Goal: Information Seeking & Learning: Learn about a topic

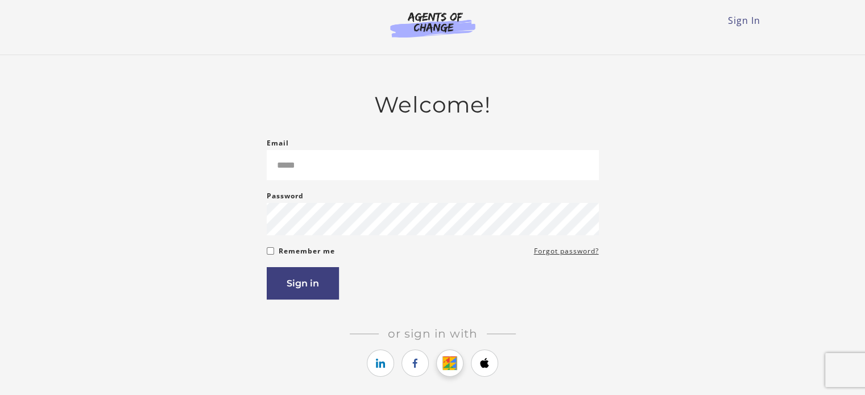
click at [449, 366] on icon "https://courses.thinkific.com/users/auth/google?ss%5Breferral%5D=&ss%5Buser_ret…" at bounding box center [450, 364] width 14 height 14
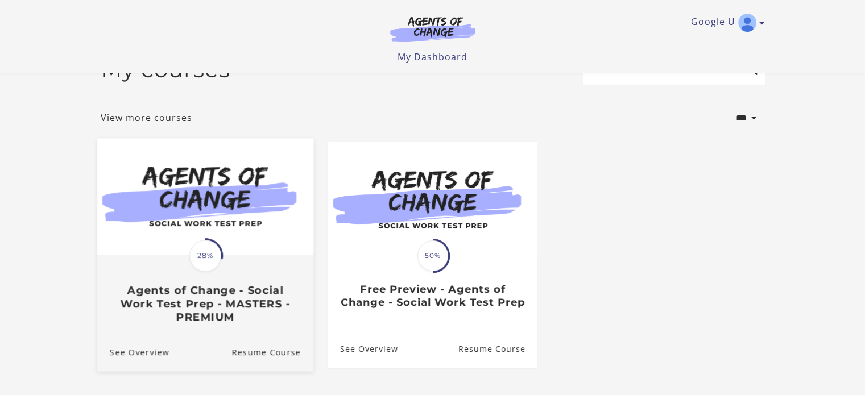
scroll to position [57, 0]
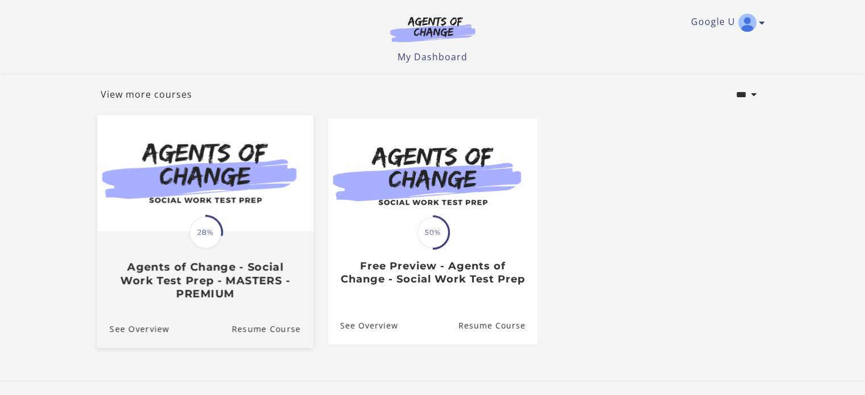
click at [212, 177] on img at bounding box center [205, 174] width 216 height 117
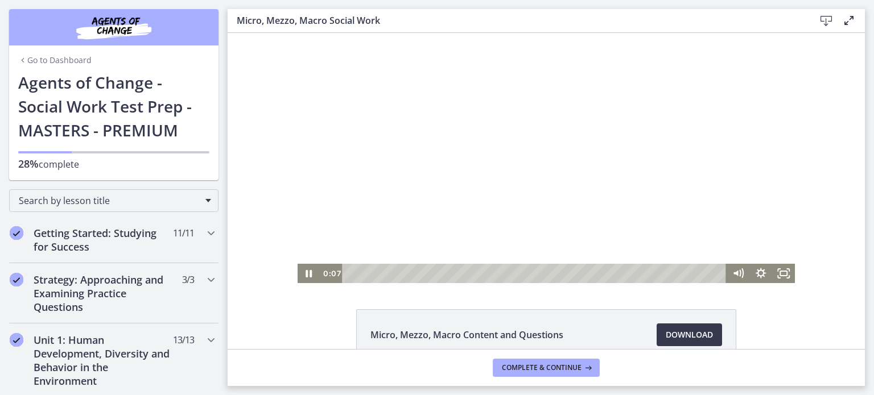
drag, startPoint x: 362, startPoint y: 158, endPoint x: 403, endPoint y: 155, distance: 40.5
click at [403, 155] on div at bounding box center [547, 158] width 498 height 250
click at [423, 159] on div at bounding box center [547, 158] width 498 height 250
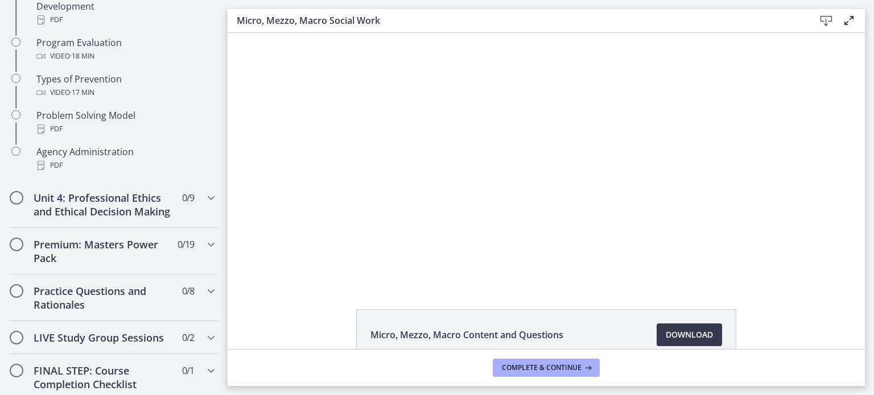
scroll to position [797, 0]
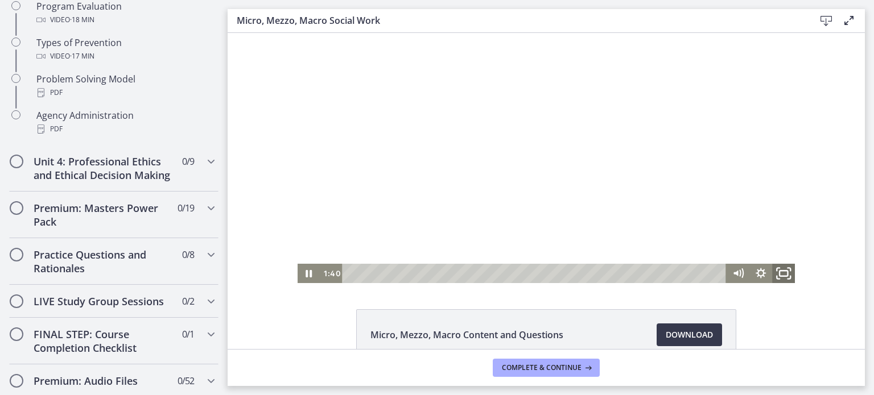
click at [780, 274] on icon "Fullscreen" at bounding box center [783, 273] width 27 height 23
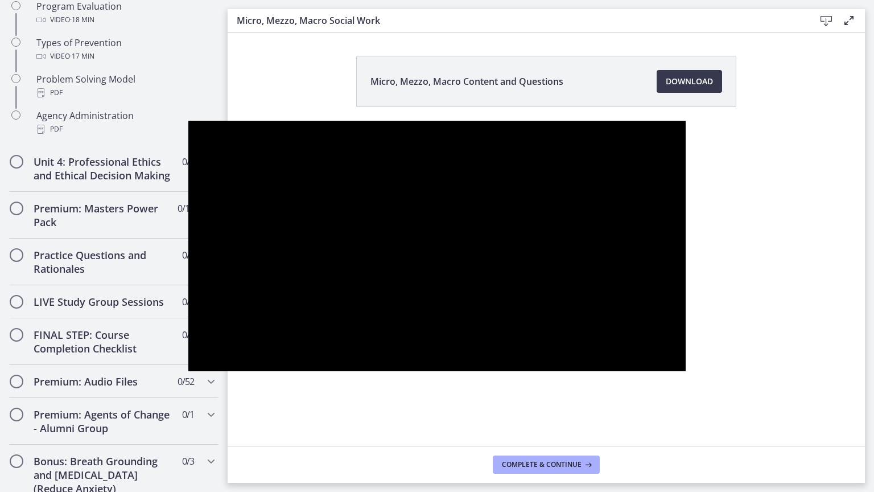
click at [408, 219] on div at bounding box center [437, 246] width 498 height 250
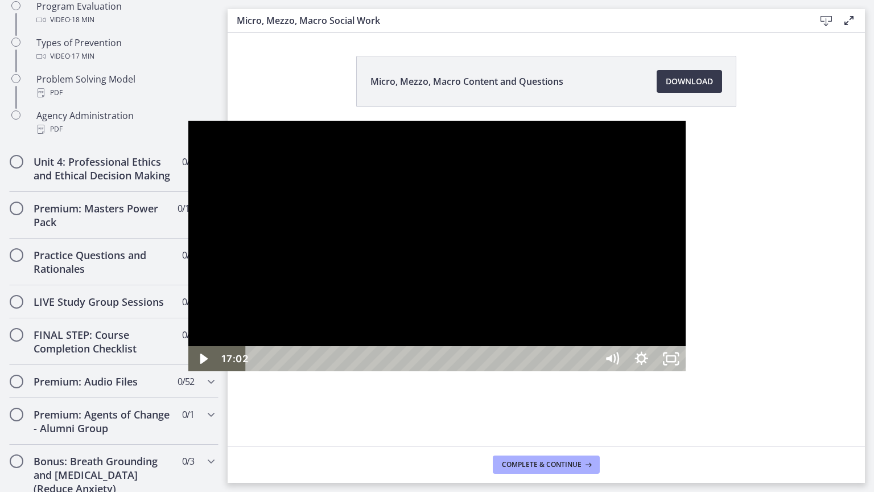
click at [589, 371] on div "17:02" at bounding box center [423, 358] width 333 height 25
click at [589, 371] on div "17:05" at bounding box center [423, 358] width 333 height 25
click at [589, 371] on div "17:10" at bounding box center [423, 358] width 333 height 25
click at [589, 371] on div "18:22" at bounding box center [423, 358] width 333 height 25
click at [487, 303] on div at bounding box center [437, 246] width 498 height 250
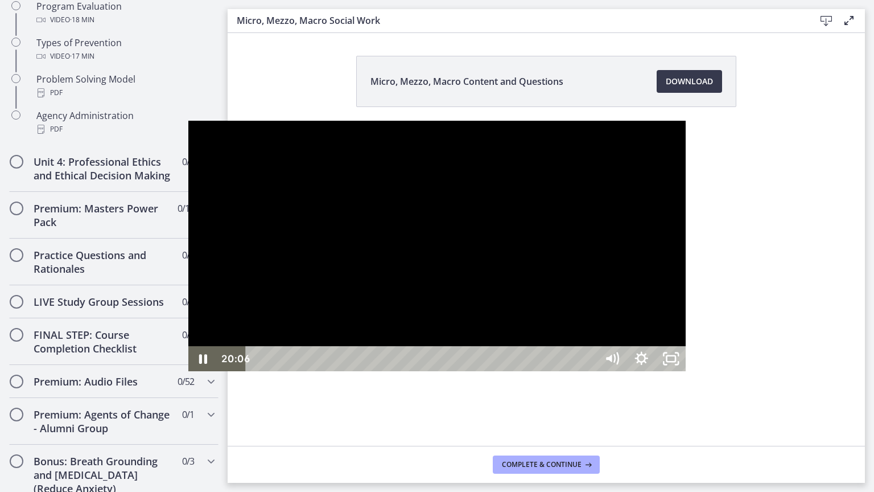
click at [494, 307] on div at bounding box center [437, 246] width 498 height 250
click at [589, 371] on div "22:12" at bounding box center [423, 358] width 333 height 25
click at [589, 371] on div "22:24" at bounding box center [423, 358] width 333 height 25
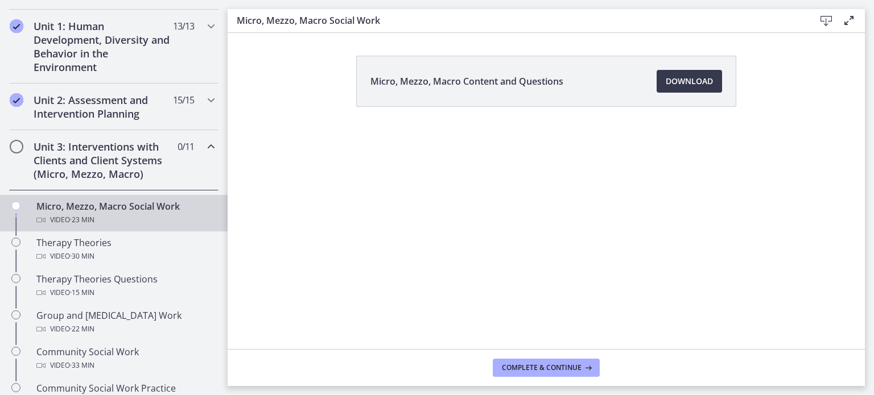
scroll to position [341, 0]
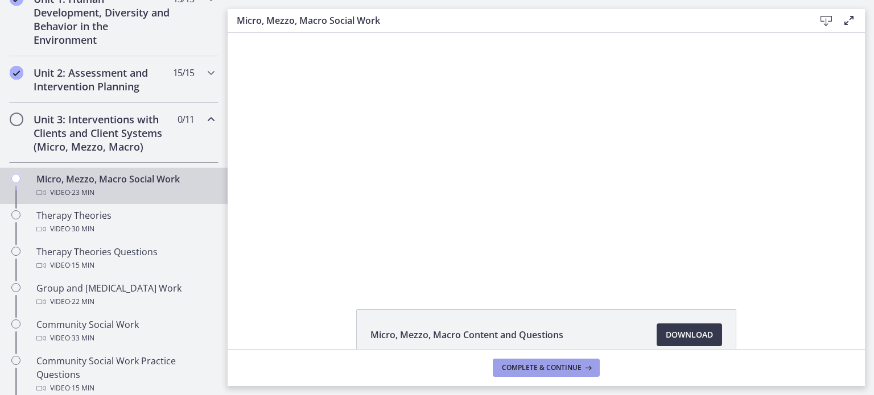
click at [561, 365] on span "Complete & continue" at bounding box center [542, 368] width 80 height 9
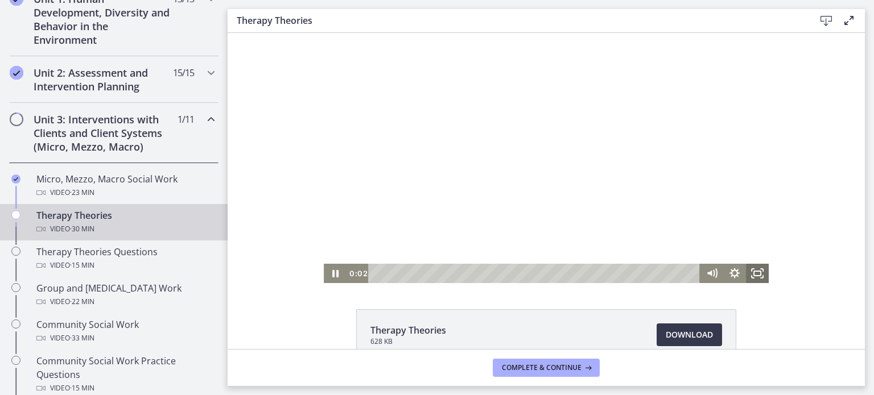
drag, startPoint x: 758, startPoint y: 273, endPoint x: 985, endPoint y: 374, distance: 249.3
click at [758, 273] on icon "Fullscreen" at bounding box center [757, 273] width 23 height 19
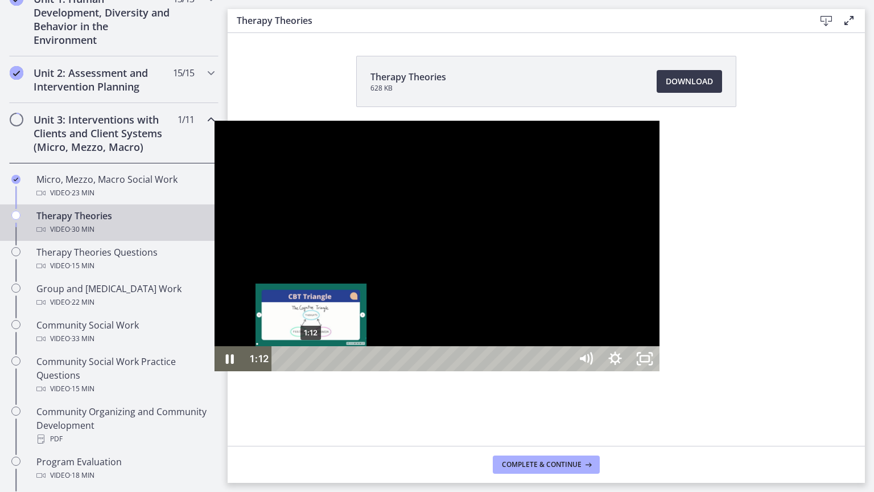
click at [283, 371] on div "1:12" at bounding box center [423, 358] width 281 height 25
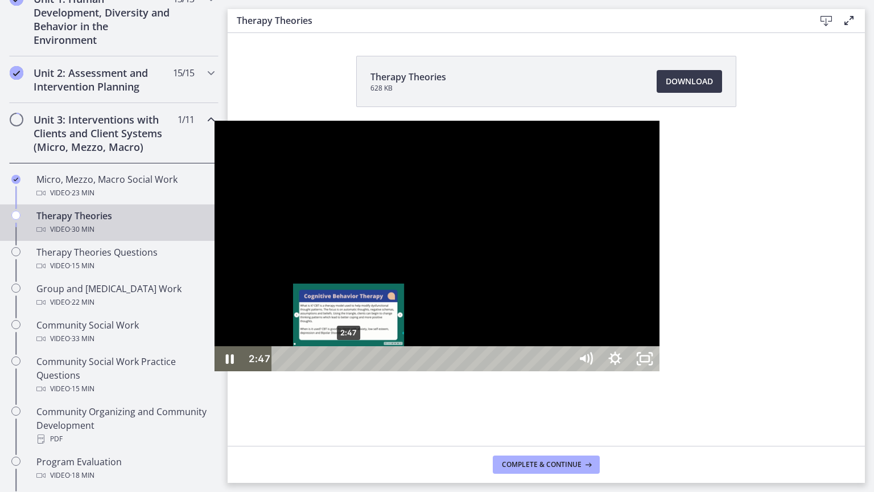
click at [283, 371] on div "2:47" at bounding box center [423, 358] width 281 height 25
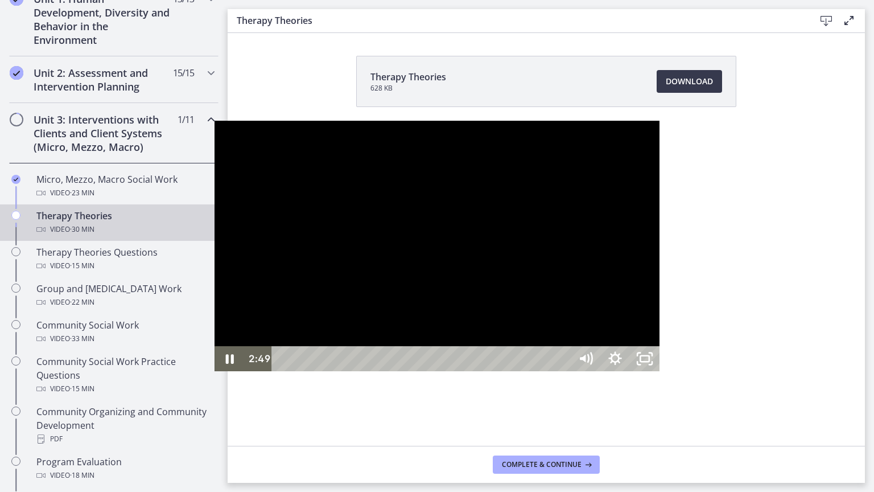
click at [281, 303] on div at bounding box center [437, 246] width 445 height 250
click at [275, 332] on div at bounding box center [437, 246] width 445 height 250
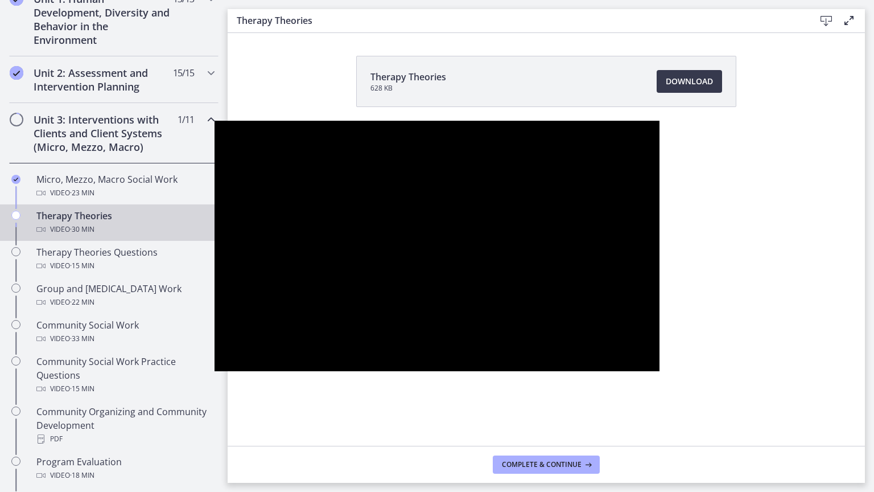
click at [275, 332] on div at bounding box center [437, 246] width 445 height 250
click at [325, 287] on div at bounding box center [437, 246] width 445 height 250
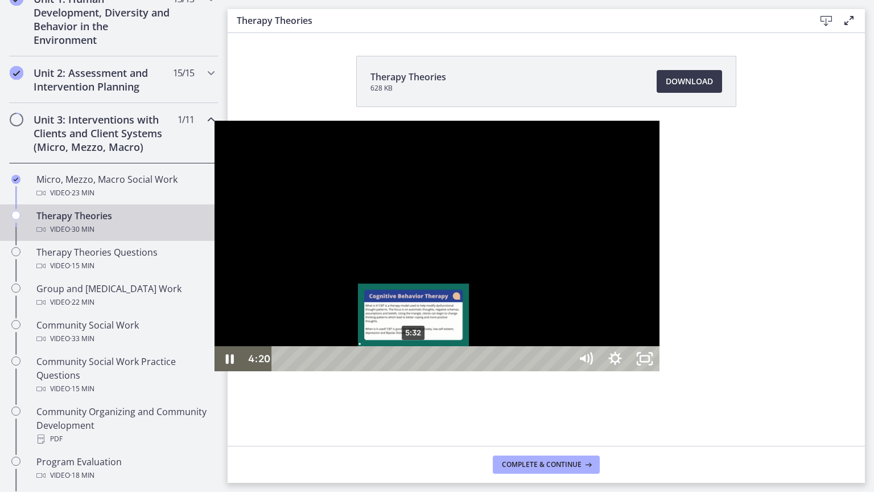
click at [283, 371] on div "5:32" at bounding box center [423, 358] width 281 height 25
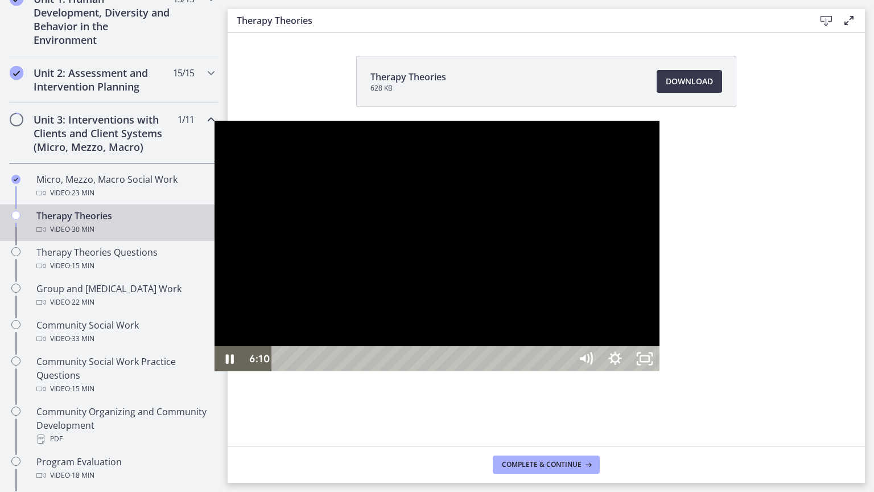
click at [340, 282] on div at bounding box center [437, 246] width 445 height 250
click at [365, 301] on div at bounding box center [437, 246] width 445 height 250
click at [427, 371] on div at bounding box center [437, 246] width 445 height 250
click at [409, 296] on div at bounding box center [437, 246] width 445 height 250
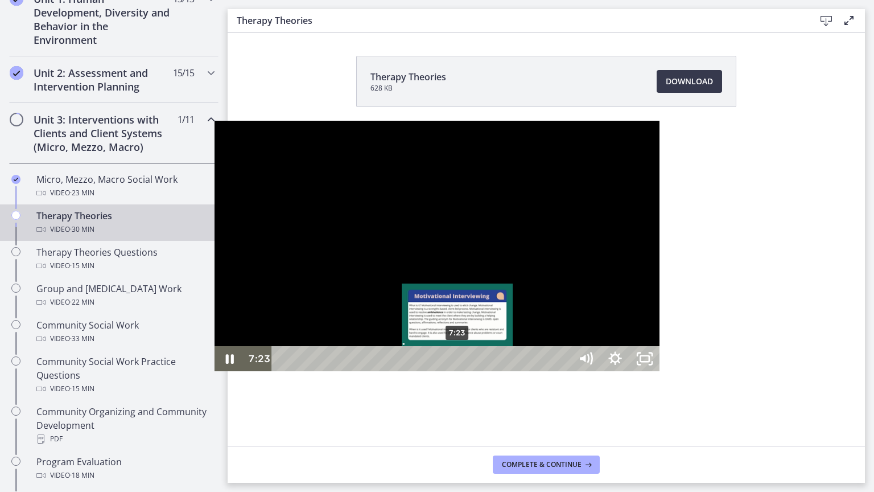
click at [283, 371] on div "7:23" at bounding box center [423, 358] width 281 height 25
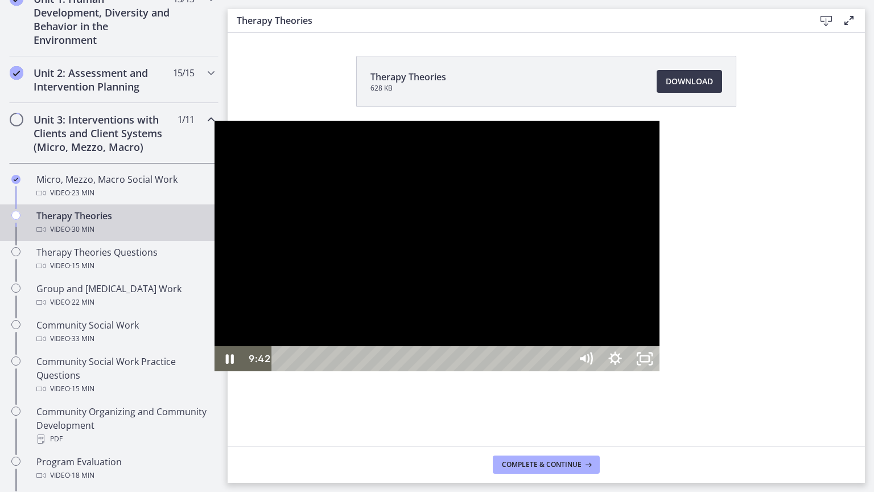
click at [406, 303] on div at bounding box center [437, 246] width 445 height 250
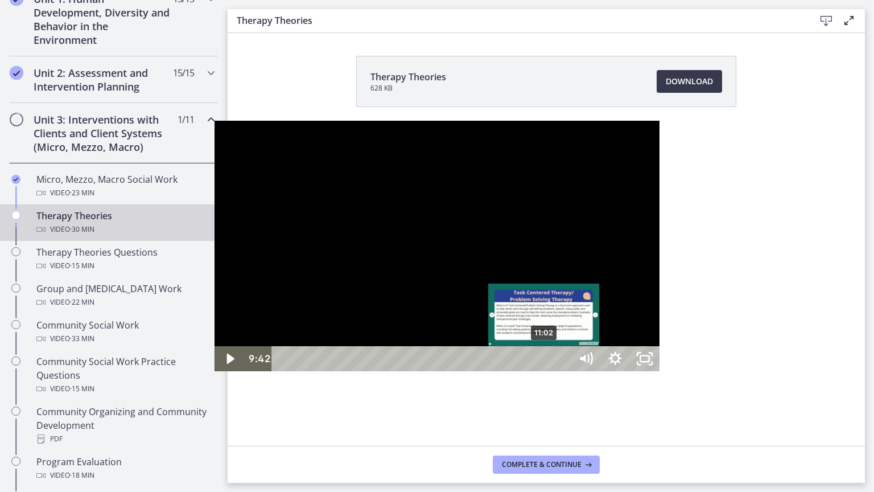
click at [331, 371] on div "11:02" at bounding box center [423, 358] width 281 height 25
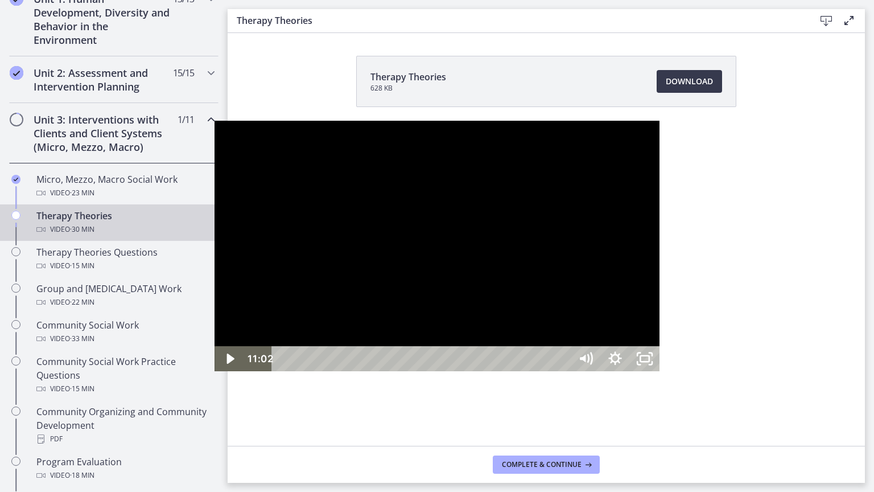
click at [535, 290] on div at bounding box center [437, 246] width 445 height 250
click at [476, 325] on div at bounding box center [437, 246] width 445 height 250
click at [413, 288] on div at bounding box center [437, 246] width 445 height 250
click at [447, 371] on div "15:57" at bounding box center [423, 358] width 281 height 25
click at [527, 371] on div "19:20" at bounding box center [423, 358] width 281 height 25
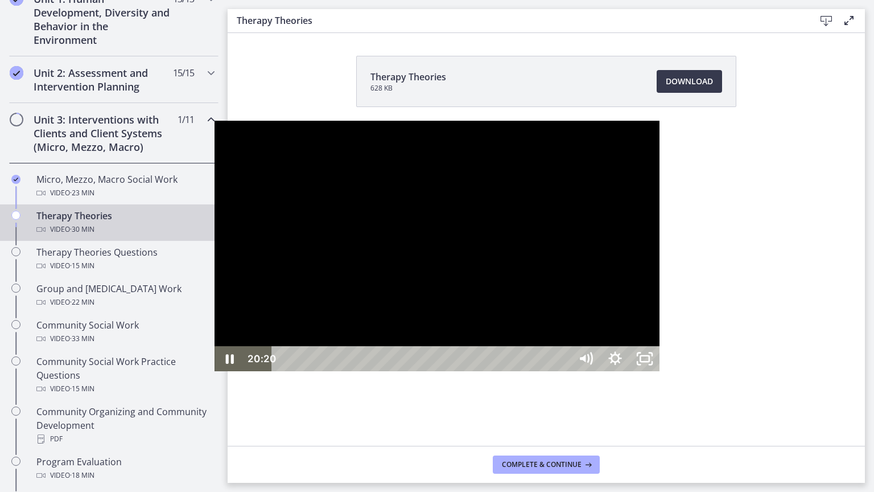
click at [564, 371] on div "21:37" at bounding box center [423, 358] width 281 height 25
click at [494, 341] on div at bounding box center [437, 246] width 445 height 250
click at [564, 371] on div "22:46" at bounding box center [423, 358] width 281 height 25
click at [531, 344] on div at bounding box center [437, 246] width 445 height 250
click at [564, 371] on div "22:32" at bounding box center [423, 358] width 281 height 25
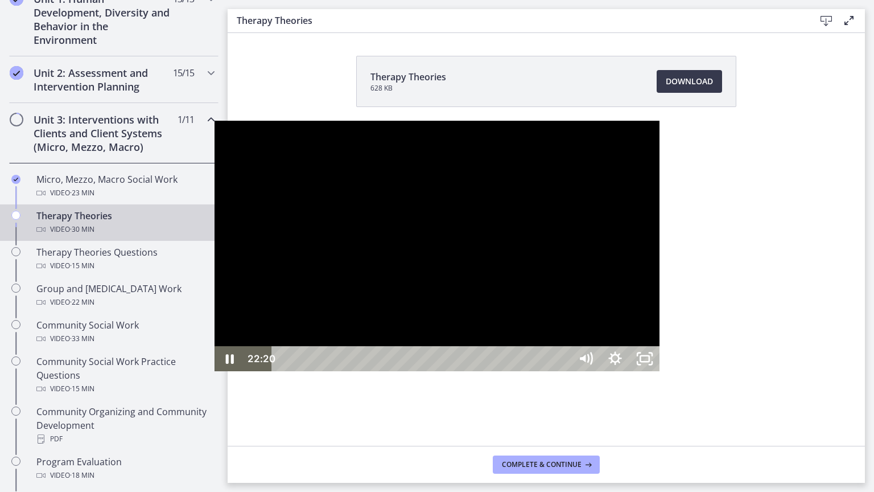
click at [807, 363] on div "Playbar" at bounding box center [811, 358] width 9 height 9
click at [579, 321] on div at bounding box center [437, 246] width 445 height 250
click at [564, 371] on div "22:22" at bounding box center [423, 358] width 281 height 25
click at [484, 247] on div at bounding box center [437, 246] width 445 height 250
click at [493, 244] on div at bounding box center [437, 246] width 445 height 250
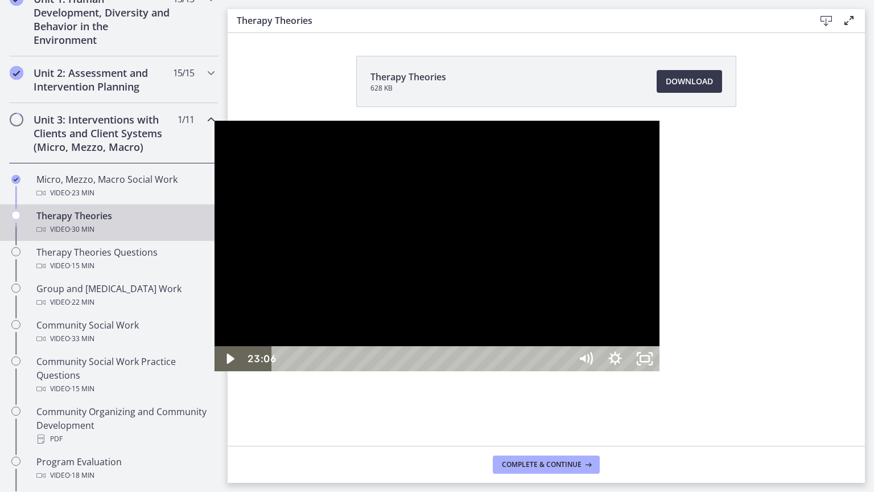
click at [398, 314] on div at bounding box center [437, 246] width 445 height 250
click at [564, 371] on div "23:24" at bounding box center [423, 358] width 281 height 25
click at [564, 371] on div "23:01" at bounding box center [423, 358] width 281 height 25
click at [564, 371] on div "22:35" at bounding box center [423, 358] width 281 height 25
click at [564, 371] on div "22:20" at bounding box center [423, 358] width 281 height 25
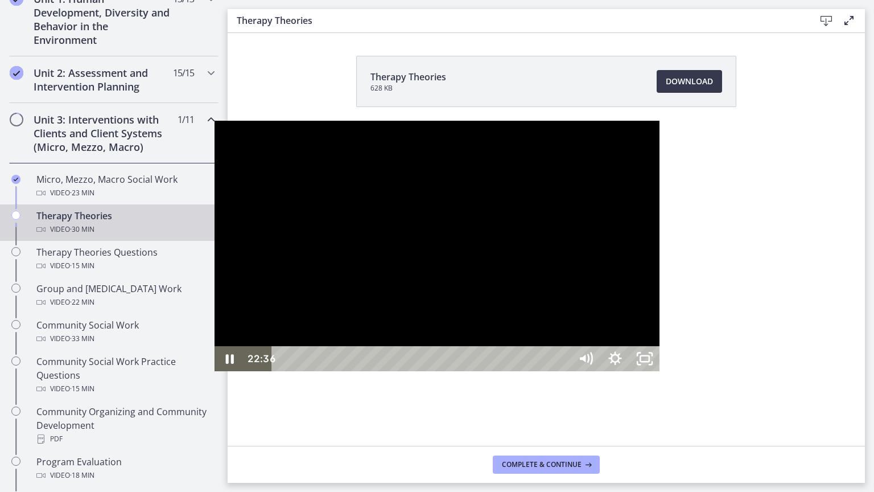
click at [614, 320] on div at bounding box center [437, 246] width 445 height 250
click at [809, 363] on div "Playbar" at bounding box center [813, 358] width 9 height 9
click at [551, 291] on div at bounding box center [437, 246] width 445 height 250
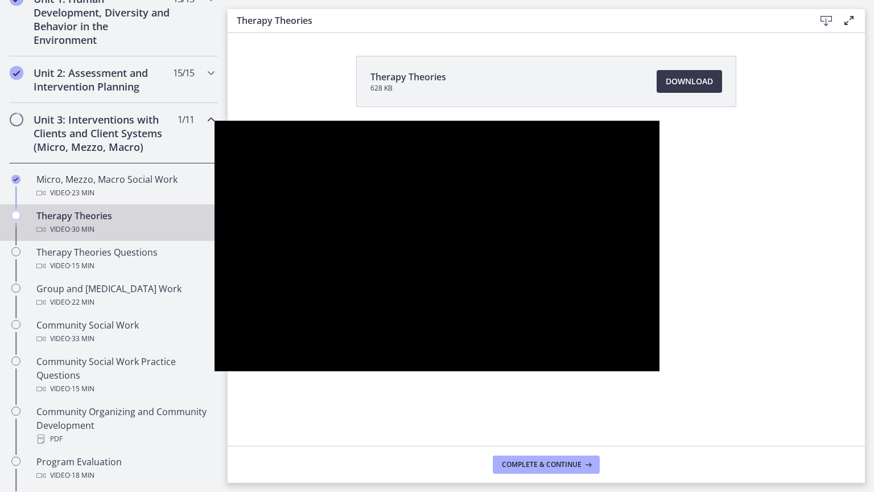
click at [539, 282] on div at bounding box center [437, 246] width 445 height 250
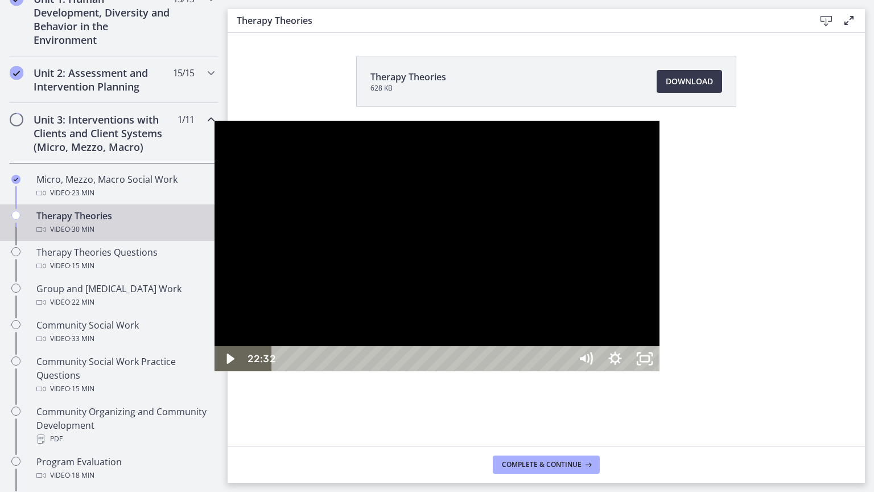
click at [410, 270] on div at bounding box center [437, 246] width 445 height 250
click at [564, 371] on div "21:57" at bounding box center [423, 358] width 281 height 25
click at [560, 371] on div "20:42" at bounding box center [423, 358] width 281 height 25
click at [503, 296] on div at bounding box center [437, 246] width 445 height 250
click at [564, 371] on div "25:06" at bounding box center [423, 358] width 281 height 25
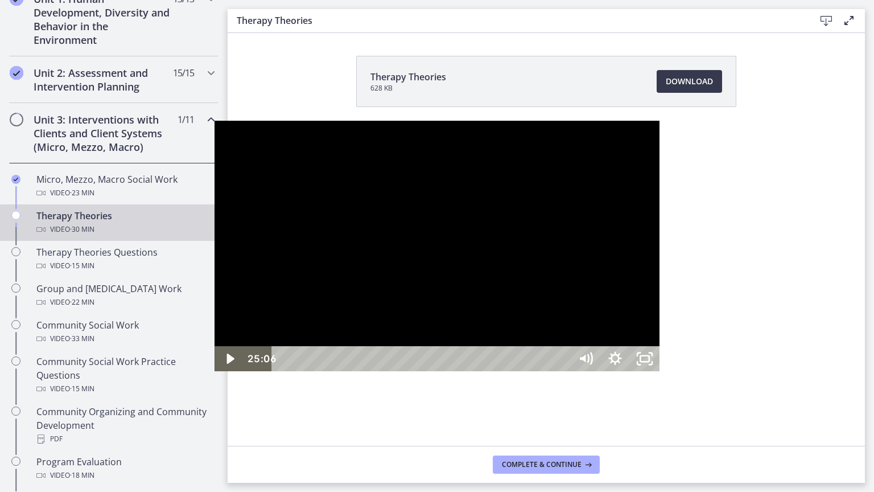
drag, startPoint x: 646, startPoint y: 314, endPoint x: 647, endPoint y: 328, distance: 14.2
click at [646, 315] on div at bounding box center [437, 246] width 445 height 250
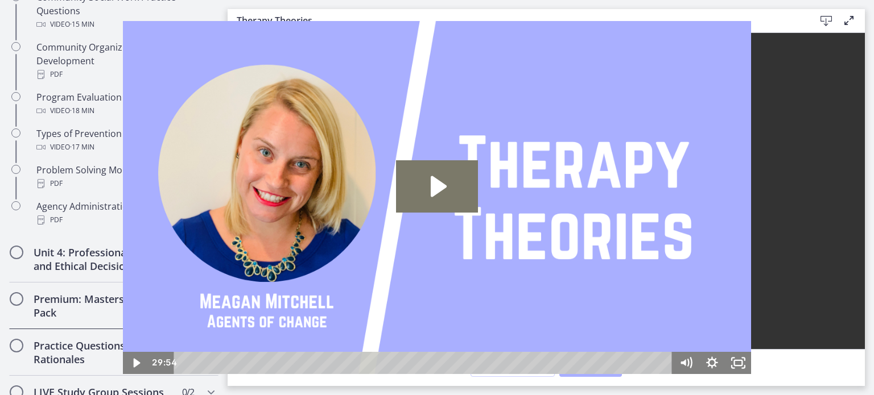
scroll to position [740, 0]
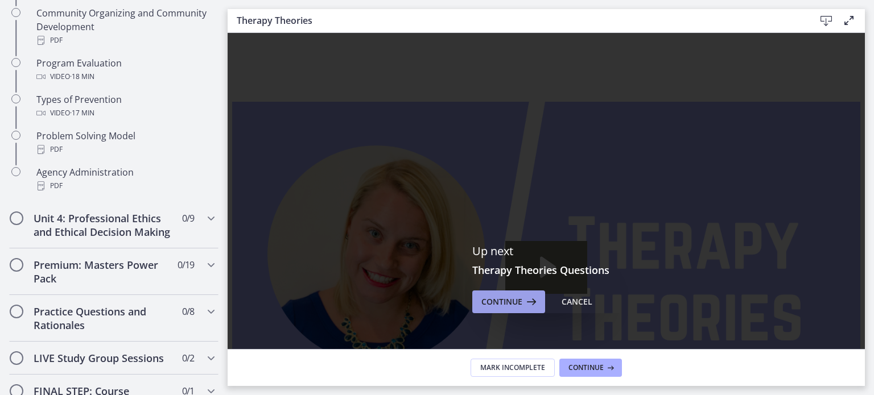
click at [502, 305] on span "Continue" at bounding box center [501, 302] width 41 height 14
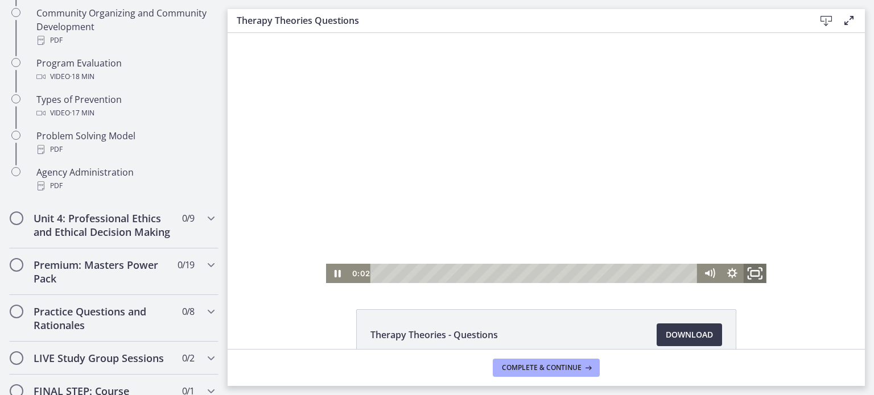
click at [751, 273] on icon "Fullscreen" at bounding box center [754, 273] width 27 height 23
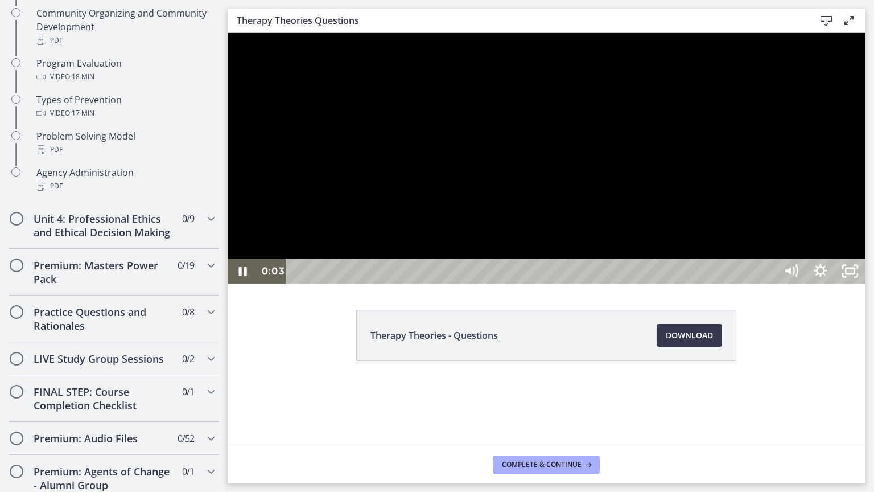
click at [729, 283] on div at bounding box center [546, 158] width 637 height 250
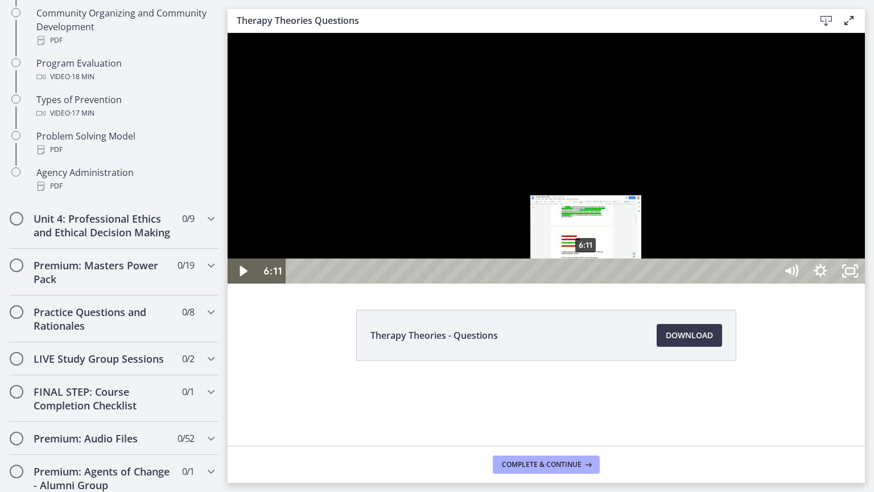
click at [587, 283] on div "6:11" at bounding box center [532, 270] width 472 height 25
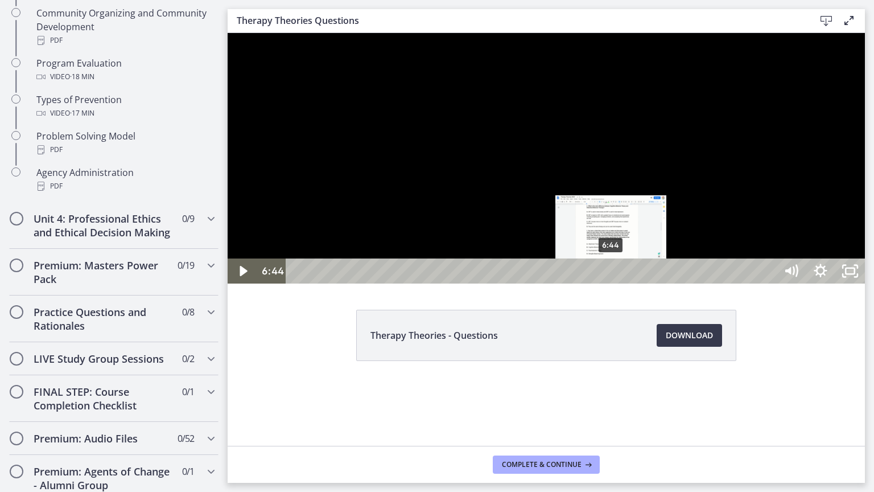
click at [612, 283] on div "6:44" at bounding box center [532, 270] width 472 height 25
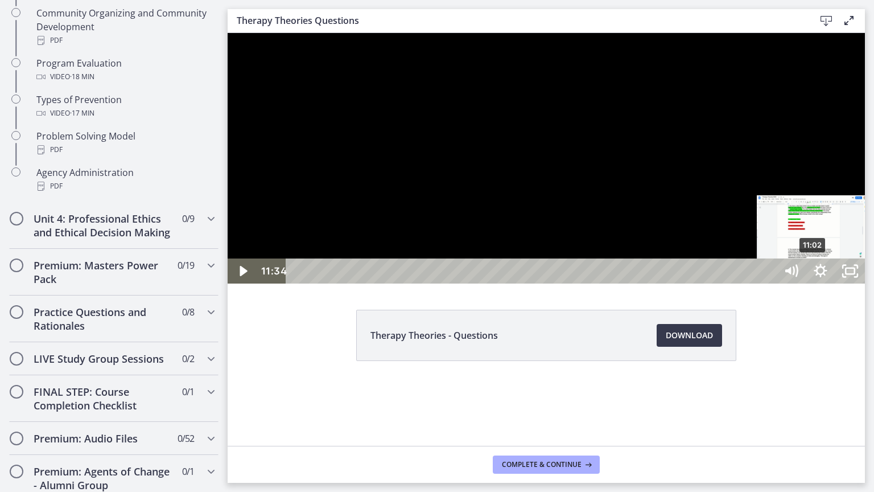
click at [769, 283] on div "11:02" at bounding box center [532, 270] width 472 height 25
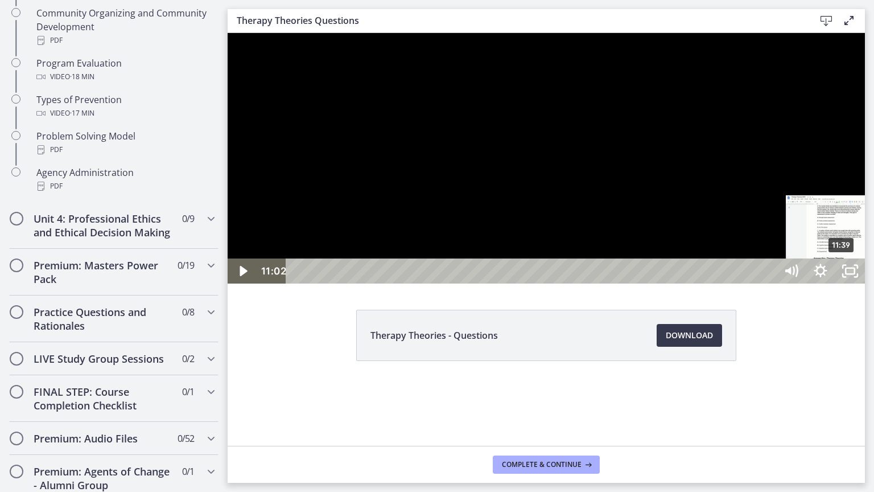
click at [769, 283] on div "11:39" at bounding box center [532, 270] width 472 height 25
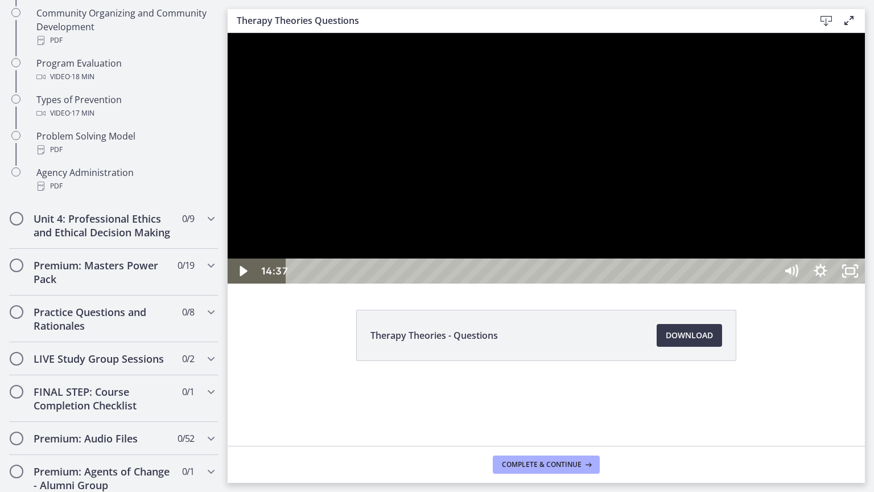
click at [769, 283] on div "14:37" at bounding box center [532, 270] width 472 height 25
click at [769, 283] on div "14:58" at bounding box center [532, 270] width 472 height 25
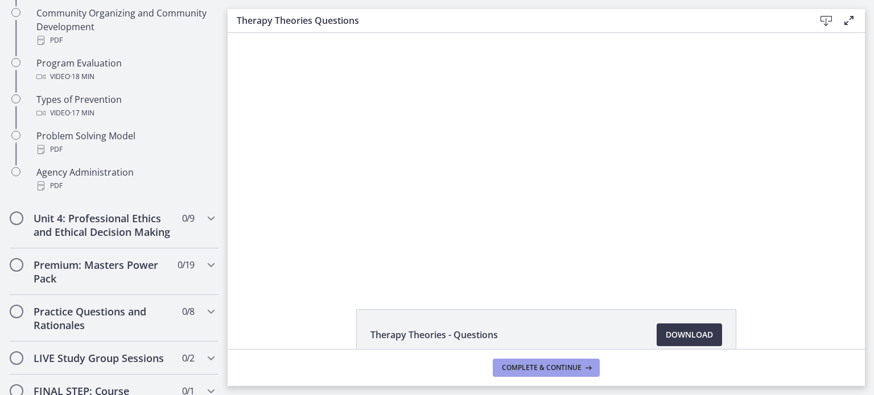
click at [552, 371] on span "Complete & continue" at bounding box center [542, 368] width 80 height 9
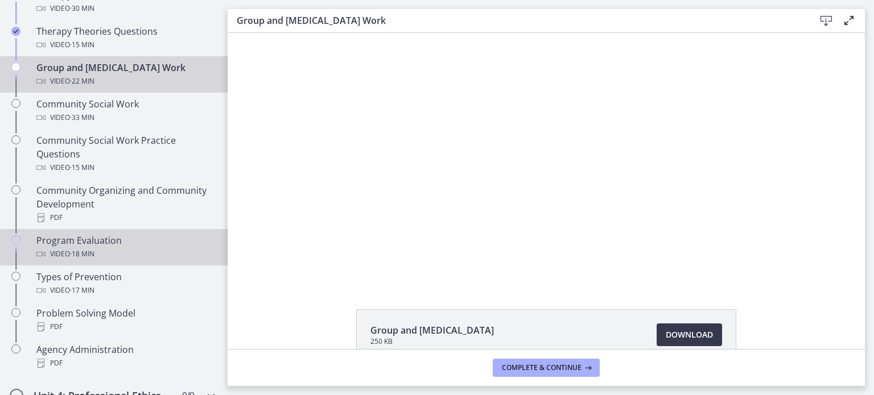
scroll to position [569, 0]
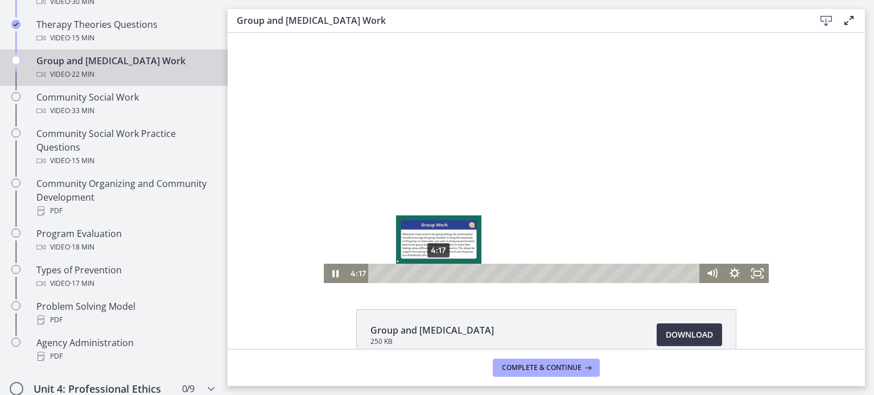
click at [435, 271] on div "4:17" at bounding box center [536, 273] width 318 height 19
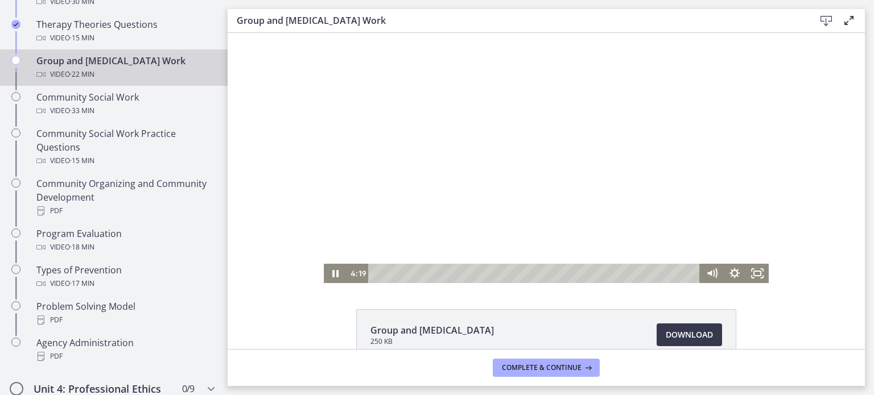
click at [548, 184] on div at bounding box center [546, 158] width 445 height 250
click at [514, 180] on div at bounding box center [546, 158] width 445 height 250
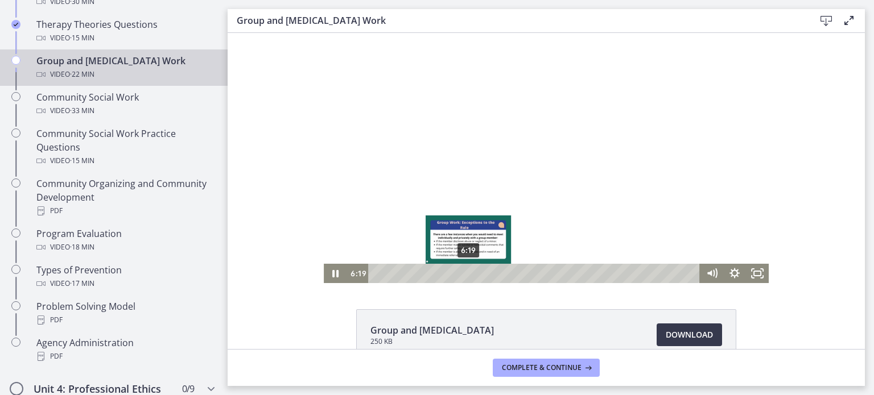
click at [464, 272] on div "6:19" at bounding box center [536, 273] width 318 height 19
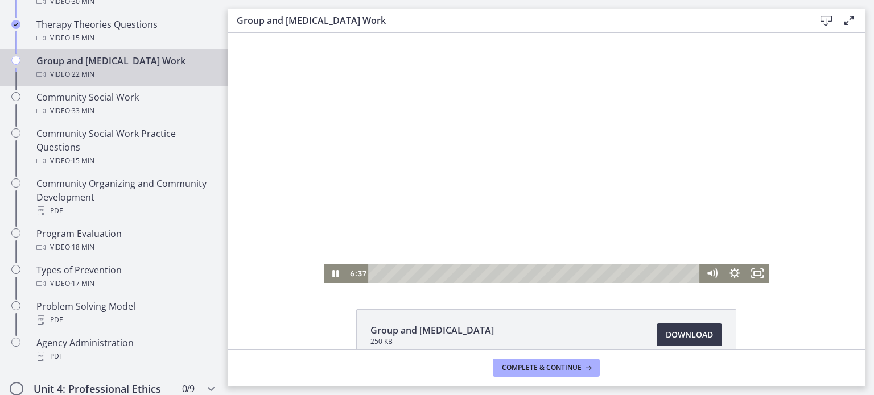
click at [508, 187] on div at bounding box center [546, 158] width 445 height 250
click at [473, 219] on div at bounding box center [546, 158] width 445 height 250
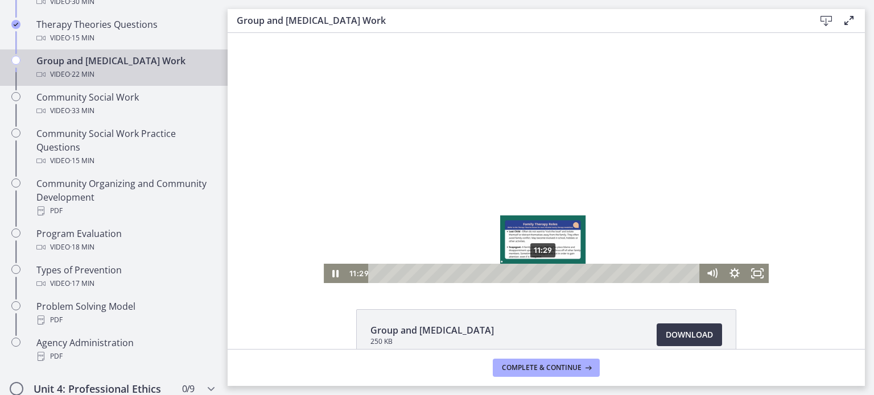
click at [539, 272] on div "11:29" at bounding box center [536, 273] width 318 height 19
click at [557, 274] on div "12:41" at bounding box center [536, 273] width 318 height 19
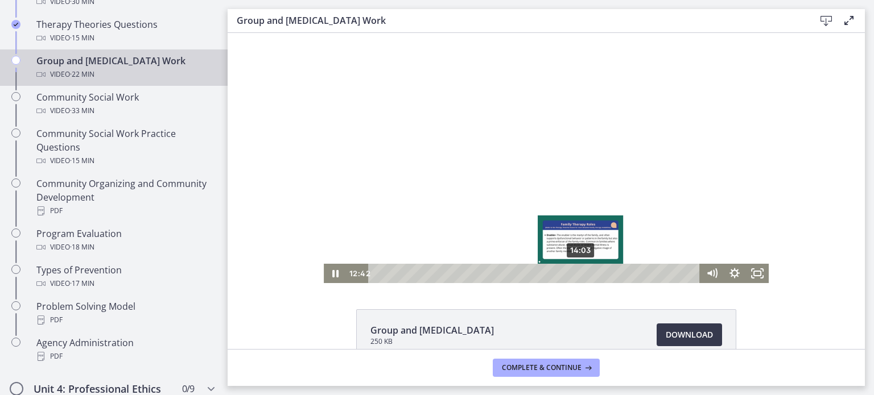
click at [577, 275] on div "14:03" at bounding box center [536, 273] width 318 height 19
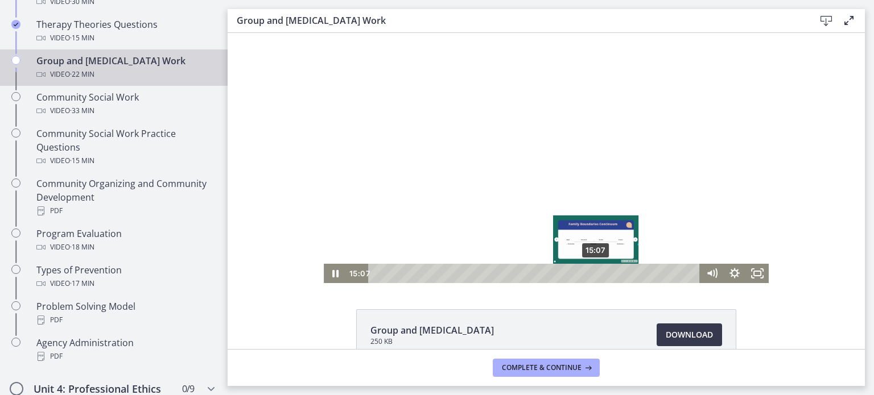
click at [592, 275] on div "15:07" at bounding box center [536, 273] width 318 height 19
click at [610, 273] on div "16:19" at bounding box center [536, 273] width 318 height 19
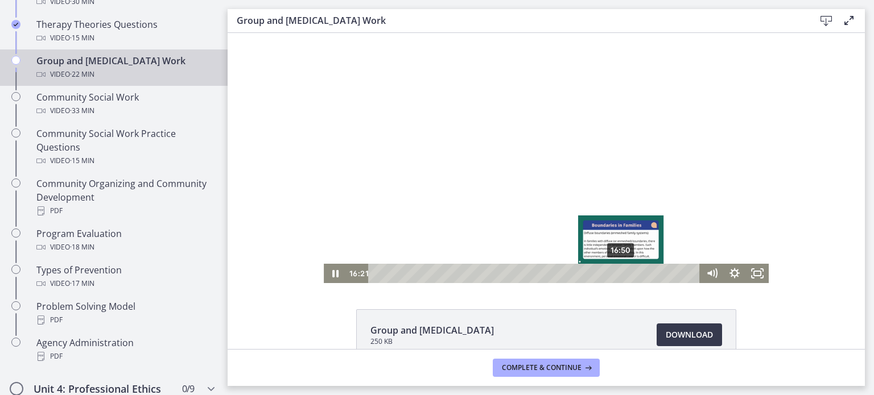
click at [617, 273] on div "16:50" at bounding box center [536, 273] width 318 height 19
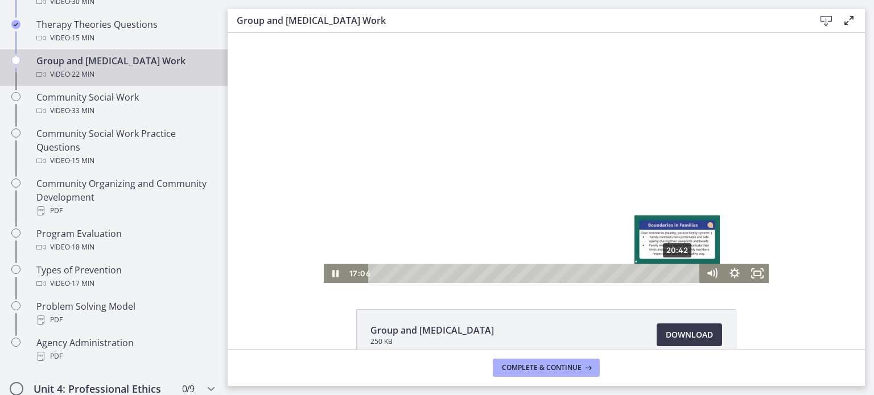
click at [674, 275] on div "20:42" at bounding box center [536, 273] width 318 height 19
click at [687, 273] on div "21:36" at bounding box center [536, 273] width 318 height 19
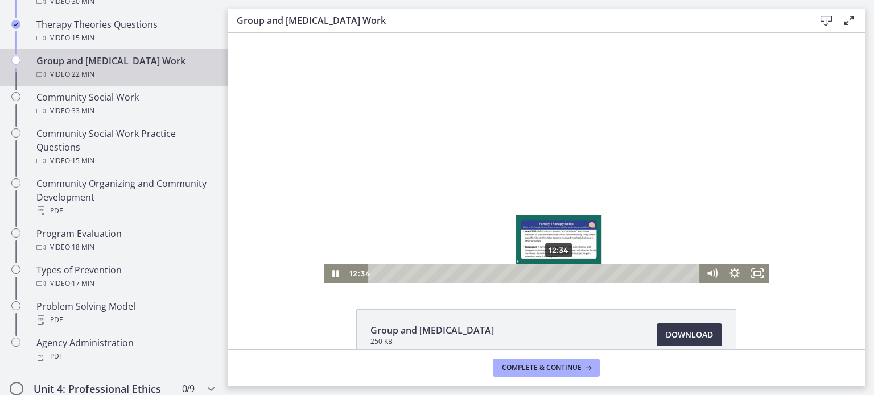
click at [555, 273] on div "12:34" at bounding box center [536, 273] width 318 height 19
click at [568, 273] on div "13:26" at bounding box center [536, 273] width 318 height 19
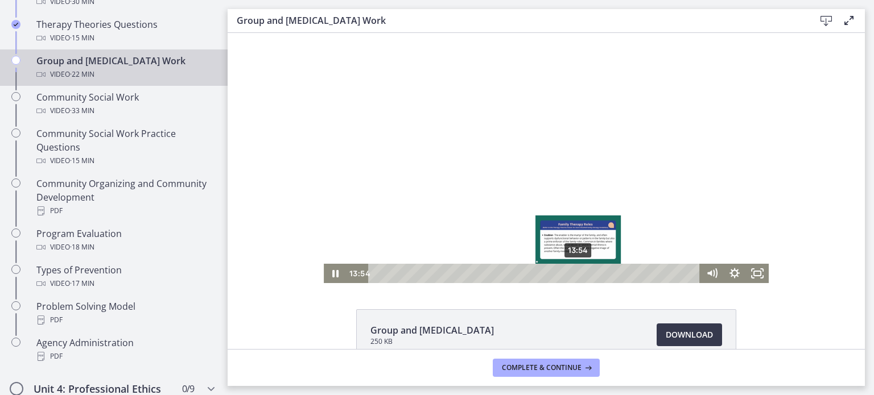
click at [575, 273] on div "13:54" at bounding box center [536, 273] width 318 height 19
click at [579, 273] on div "14:13" at bounding box center [536, 273] width 318 height 19
click at [584, 273] on div "14:34" at bounding box center [536, 273] width 318 height 19
click at [589, 273] on div "14:55" at bounding box center [536, 273] width 318 height 19
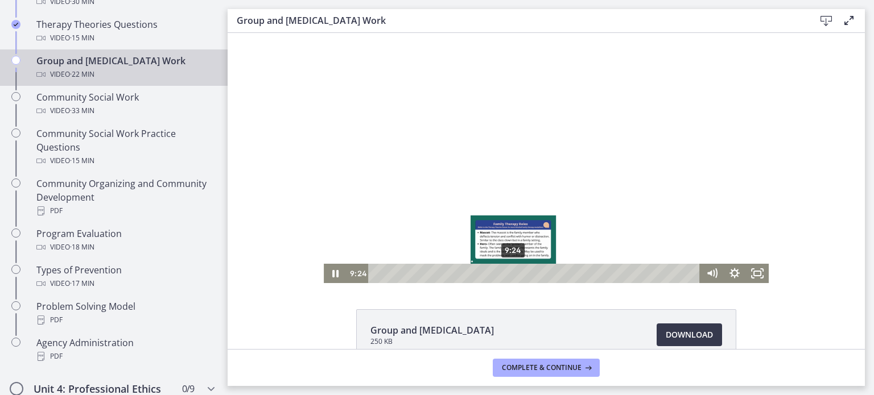
click at [509, 275] on div "9:24" at bounding box center [536, 273] width 318 height 19
click at [521, 273] on div "10:14" at bounding box center [536, 273] width 318 height 19
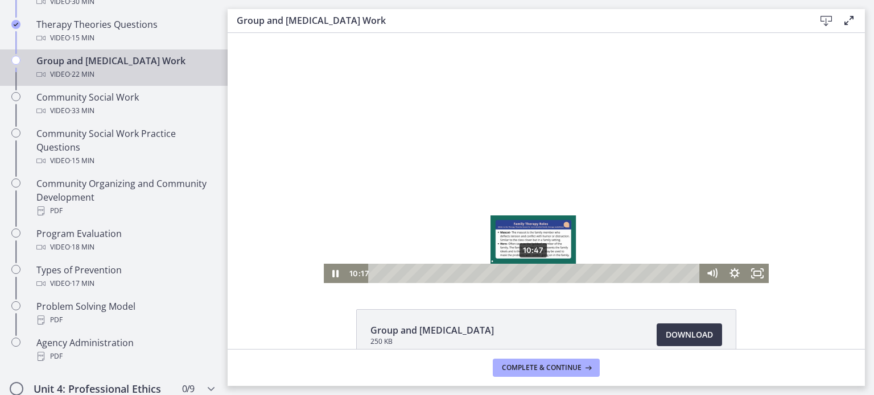
click at [529, 275] on div "10:47" at bounding box center [536, 273] width 318 height 19
click at [535, 274] on div "11:12" at bounding box center [536, 273] width 318 height 19
click at [539, 274] on div "11:29" at bounding box center [536, 273] width 318 height 19
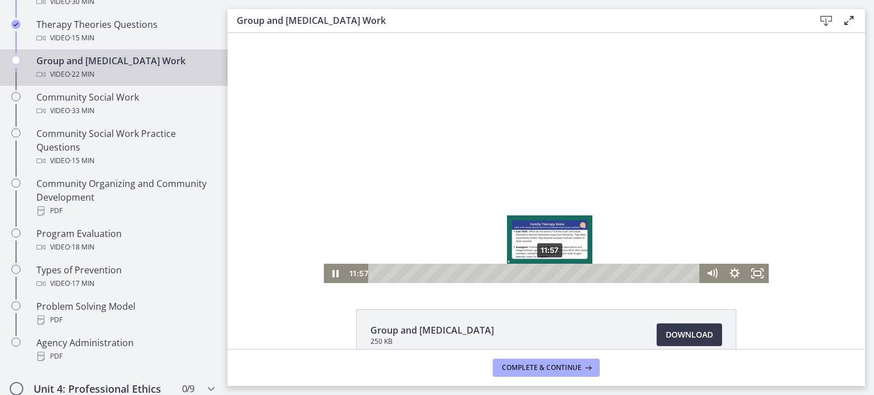
click at [546, 271] on div "11:57" at bounding box center [536, 273] width 318 height 19
click at [555, 272] on div "12:32" at bounding box center [536, 273] width 318 height 19
click at [563, 272] on div "13:07" at bounding box center [536, 273] width 318 height 19
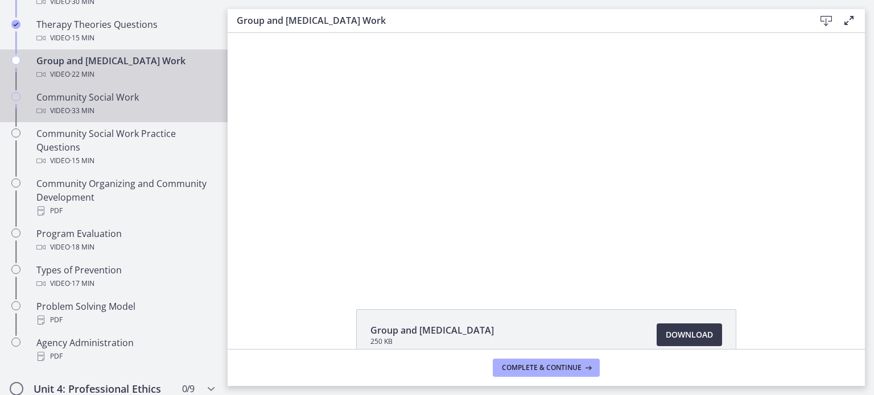
scroll to position [568, 0]
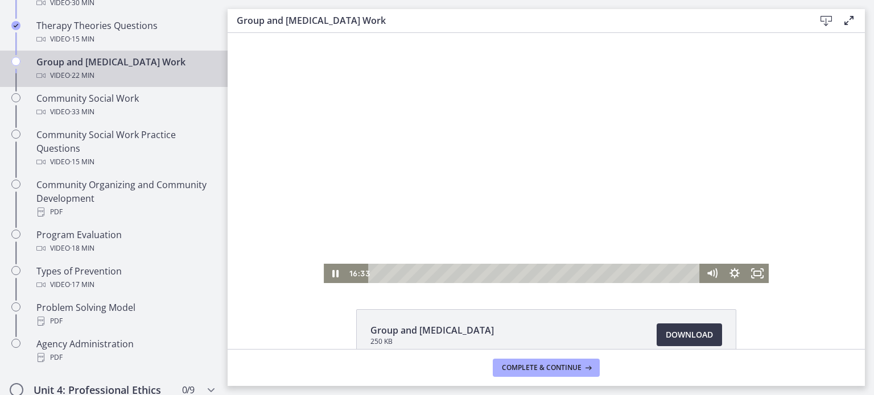
click at [433, 170] on div at bounding box center [546, 158] width 445 height 250
click at [552, 182] on div at bounding box center [546, 158] width 445 height 250
click at [508, 193] on div at bounding box center [546, 158] width 445 height 250
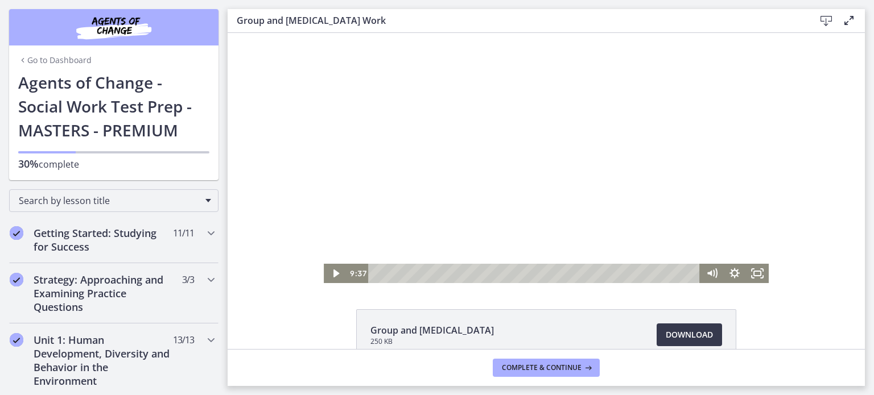
scroll to position [568, 0]
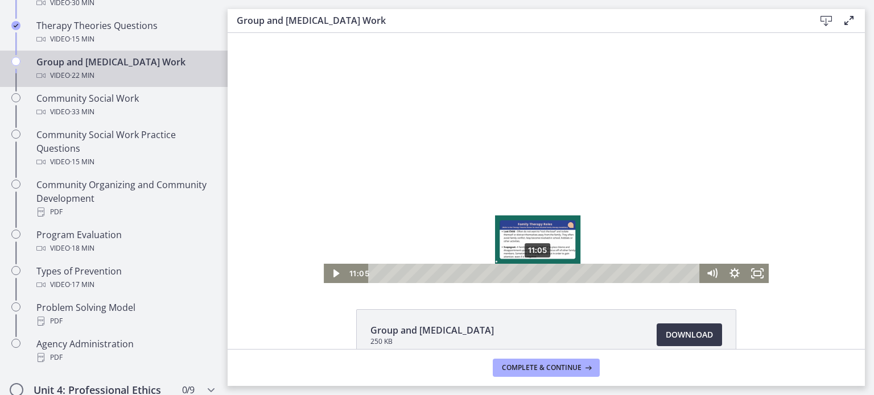
click at [534, 272] on div "11:05" at bounding box center [536, 273] width 318 height 19
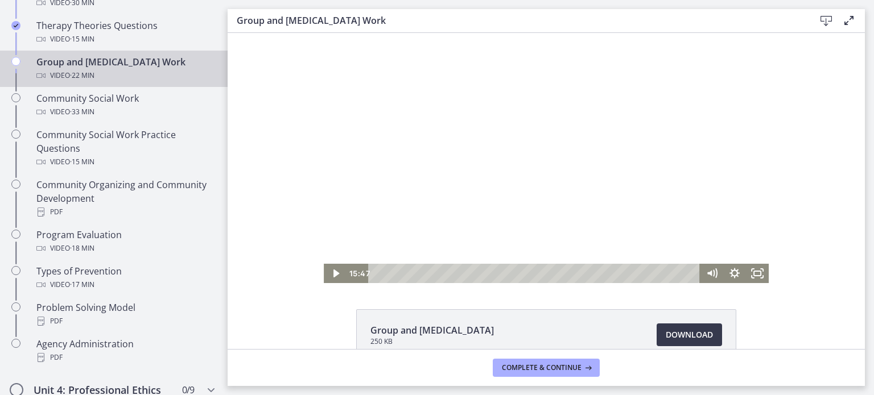
click at [548, 149] on div at bounding box center [546, 158] width 445 height 250
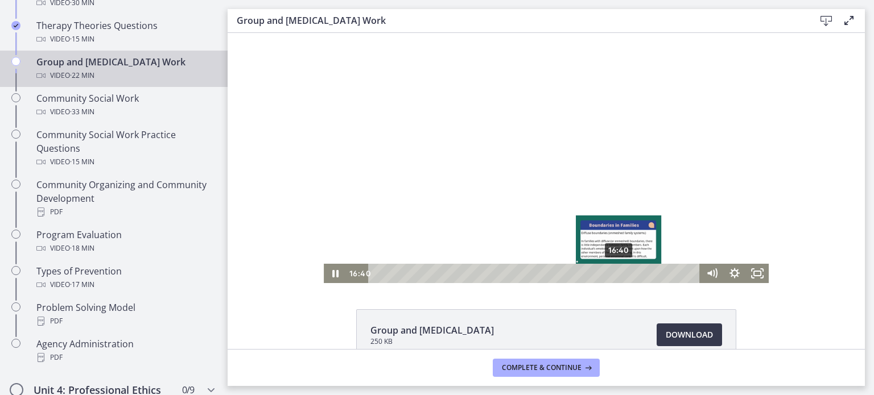
click at [615, 276] on div "16:40" at bounding box center [536, 273] width 318 height 19
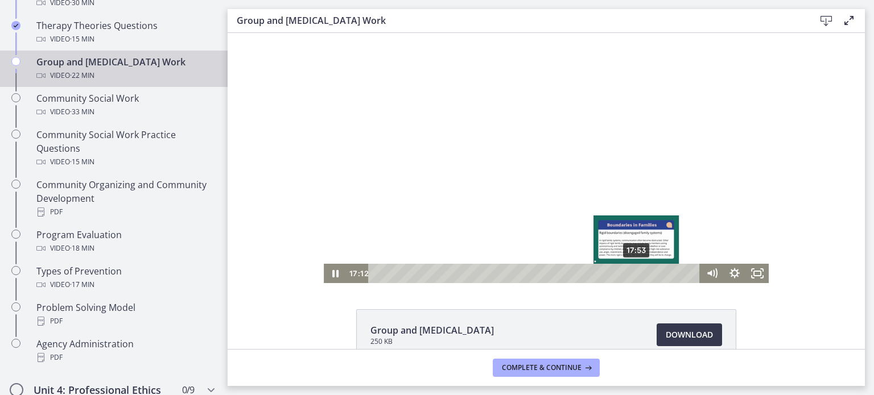
click at [633, 271] on div "17:53" at bounding box center [536, 273] width 318 height 19
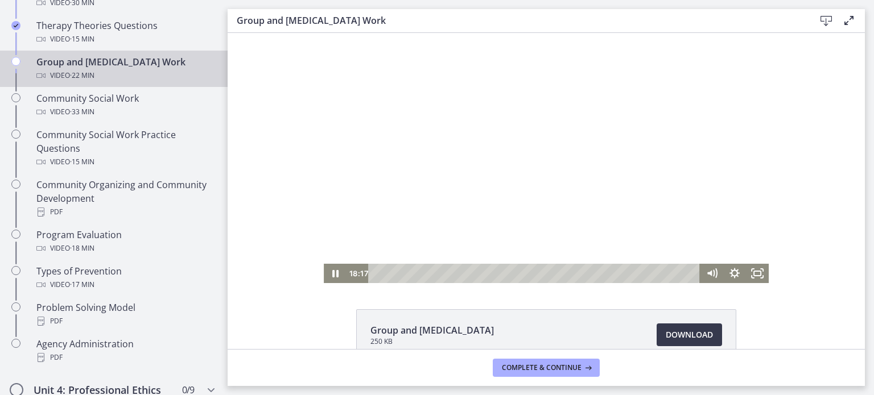
click at [603, 174] on div at bounding box center [546, 158] width 445 height 250
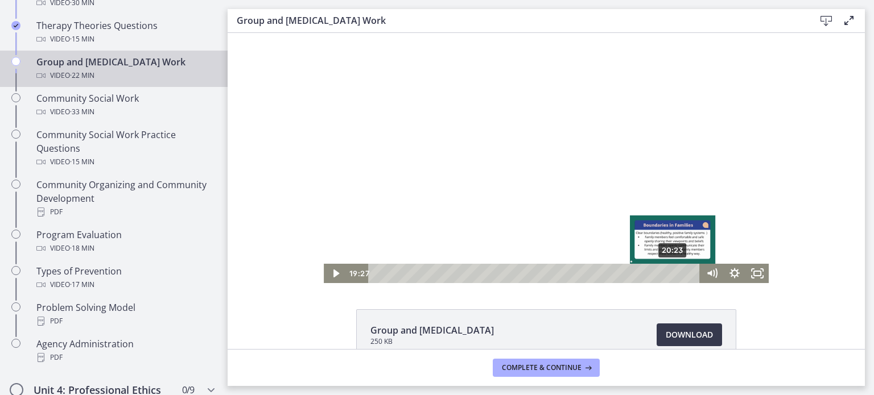
click at [669, 271] on div "20:23" at bounding box center [536, 273] width 318 height 19
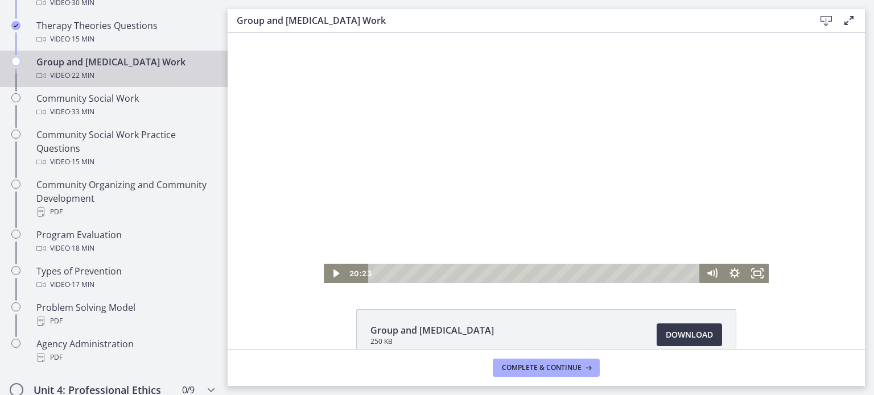
click at [632, 170] on div at bounding box center [546, 158] width 445 height 250
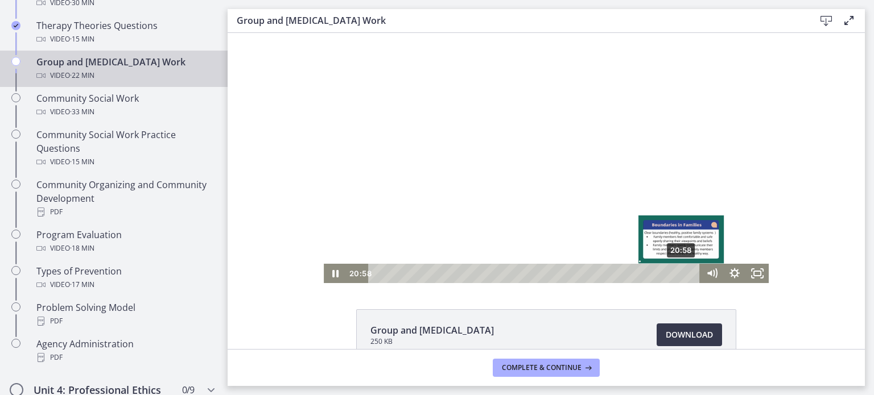
click at [678, 272] on div "20:58" at bounding box center [536, 273] width 318 height 19
click at [687, 270] on div "21:38" at bounding box center [536, 273] width 318 height 19
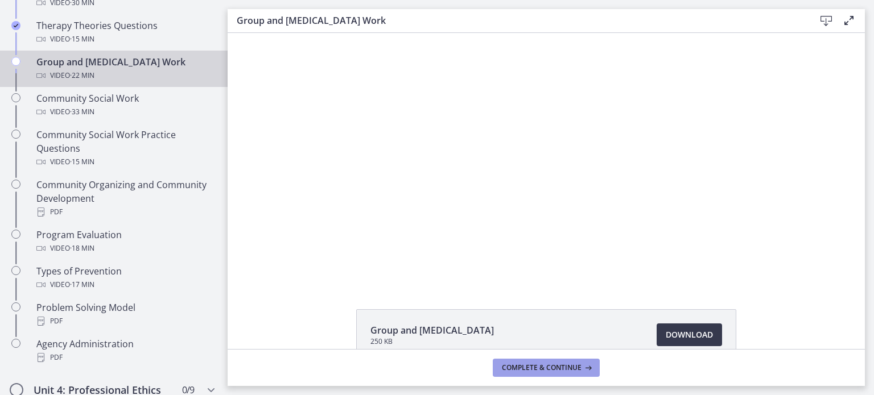
click at [560, 364] on span "Complete & continue" at bounding box center [542, 368] width 80 height 9
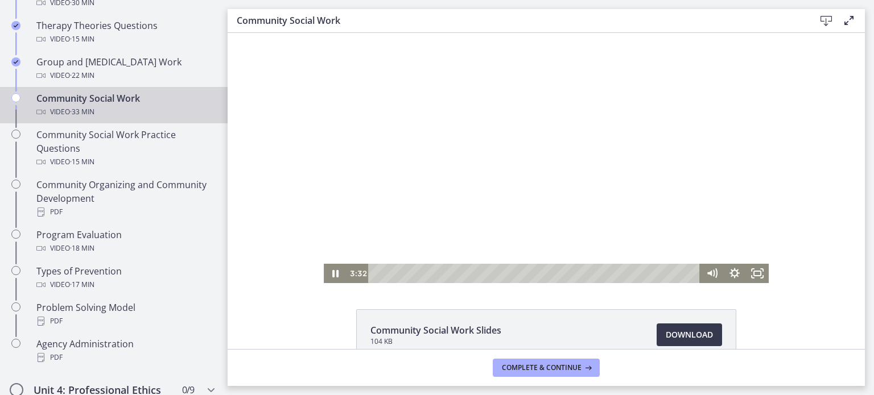
click at [481, 176] on div at bounding box center [546, 158] width 445 height 250
click at [488, 178] on div at bounding box center [546, 158] width 445 height 250
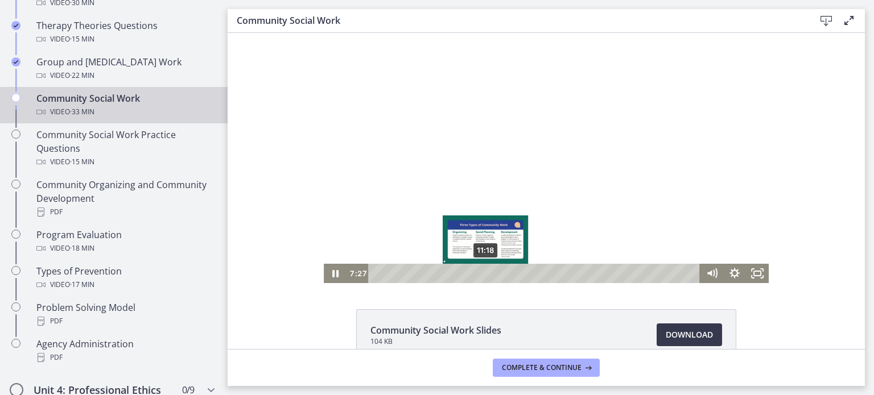
click at [481, 273] on div "11:18" at bounding box center [536, 273] width 318 height 19
click at [477, 275] on div "10:50" at bounding box center [536, 273] width 318 height 19
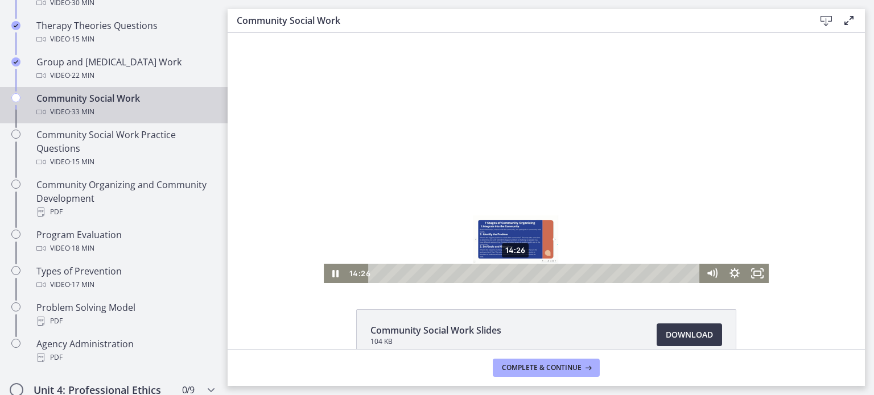
click at [512, 273] on div "14:26" at bounding box center [536, 273] width 318 height 19
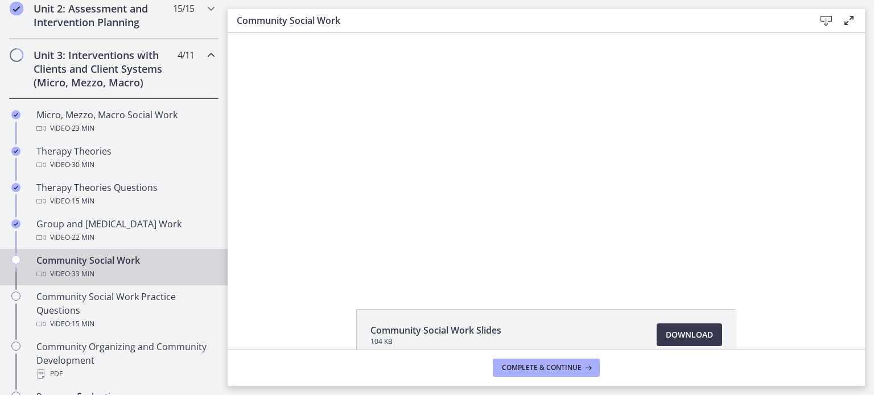
scroll to position [397, 0]
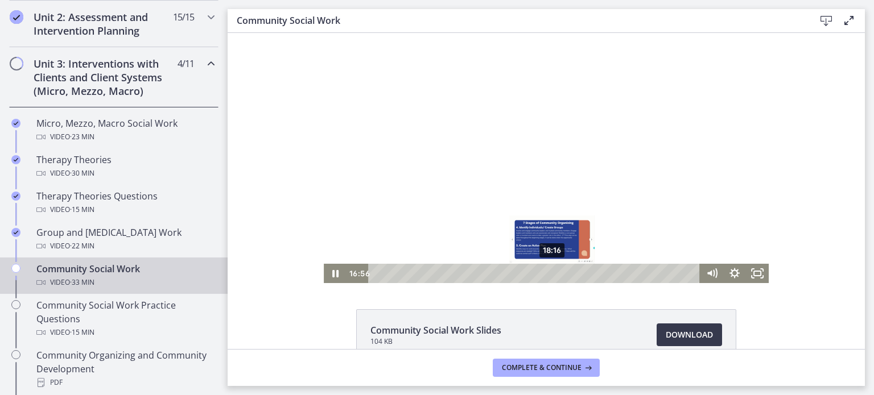
click at [548, 273] on div "18:16" at bounding box center [536, 273] width 318 height 19
click at [523, 170] on div at bounding box center [546, 158] width 445 height 250
click at [518, 179] on div at bounding box center [546, 158] width 445 height 250
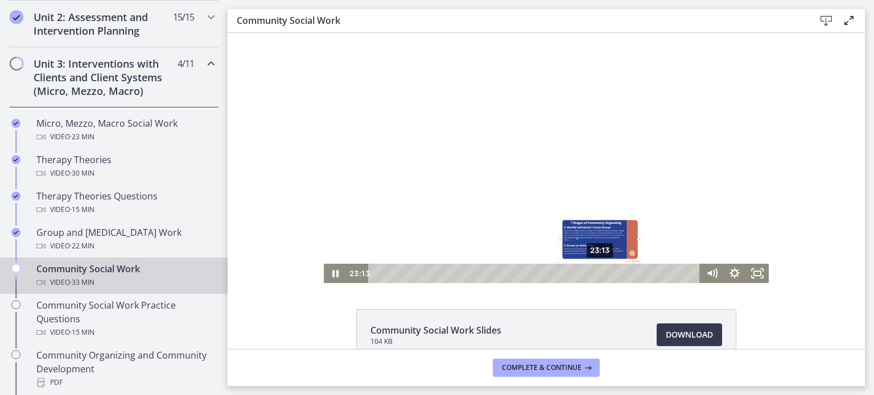
click at [596, 272] on div "23:13" at bounding box center [536, 273] width 318 height 19
click at [601, 274] on div "23:41" at bounding box center [536, 273] width 318 height 19
click at [601, 274] on div "Playbar" at bounding box center [604, 273] width 6 height 6
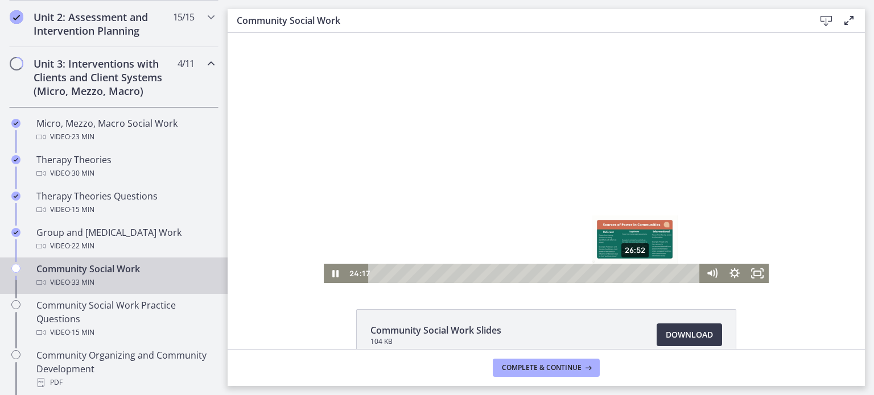
click at [632, 273] on div "26:52" at bounding box center [536, 273] width 318 height 19
click at [518, 168] on div at bounding box center [546, 158] width 445 height 250
click at [468, 155] on div at bounding box center [546, 158] width 445 height 250
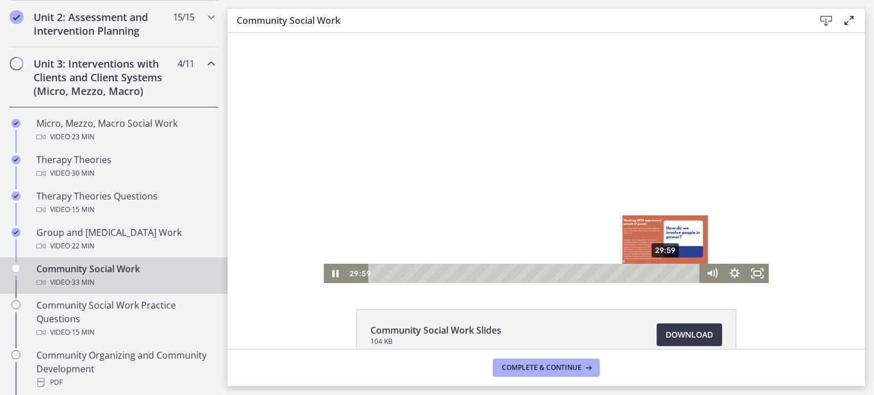
click at [662, 270] on div "29:59" at bounding box center [536, 273] width 318 height 19
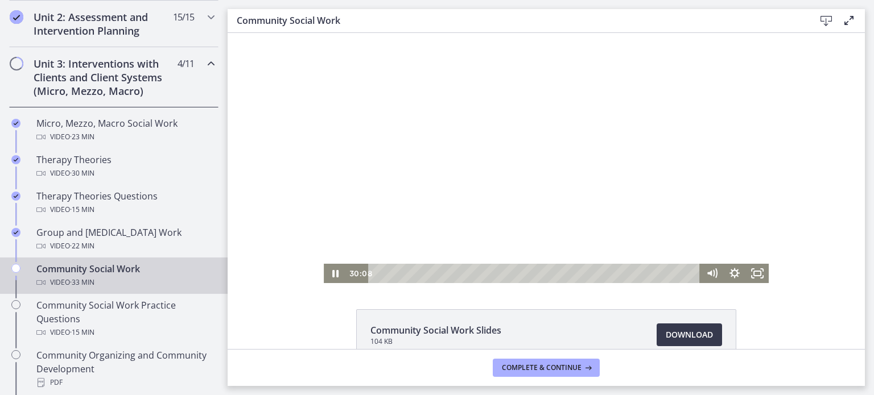
click at [621, 163] on div at bounding box center [546, 158] width 445 height 250
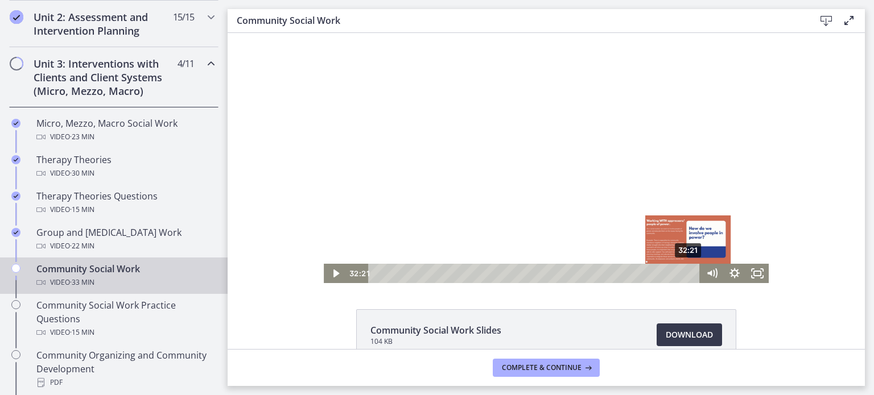
click at [684, 270] on div "32:21" at bounding box center [536, 273] width 318 height 19
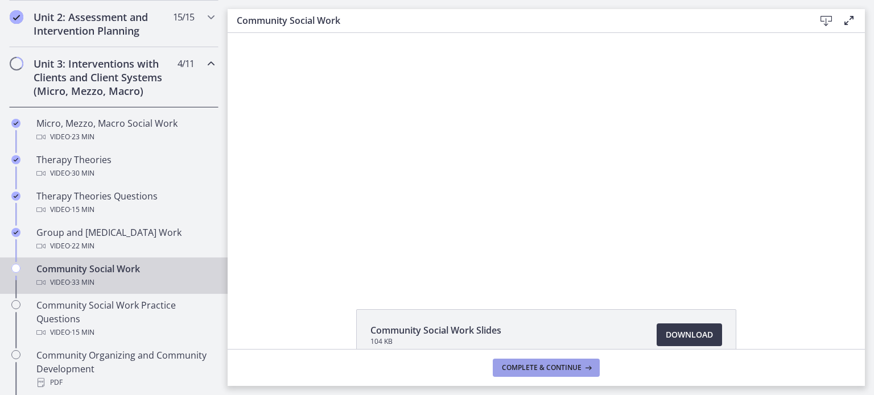
click at [563, 365] on span "Complete & continue" at bounding box center [542, 368] width 80 height 9
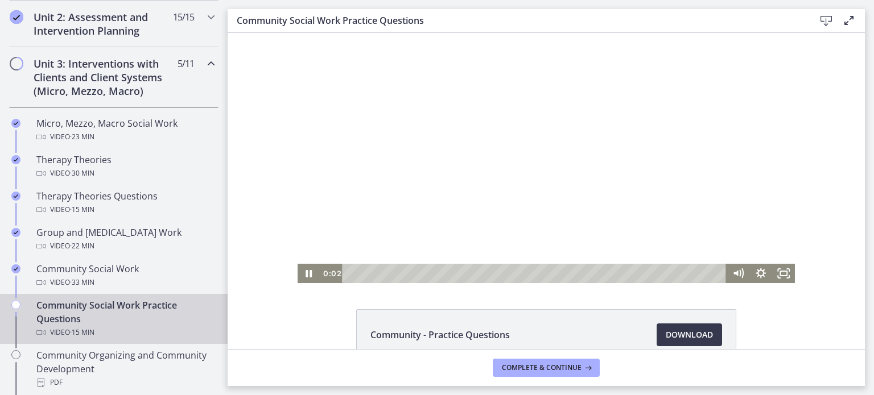
click at [473, 183] on div at bounding box center [547, 158] width 498 height 250
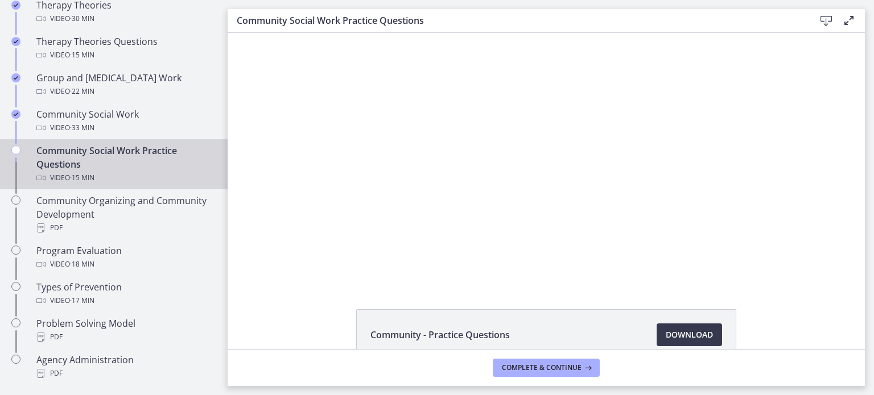
scroll to position [559, 0]
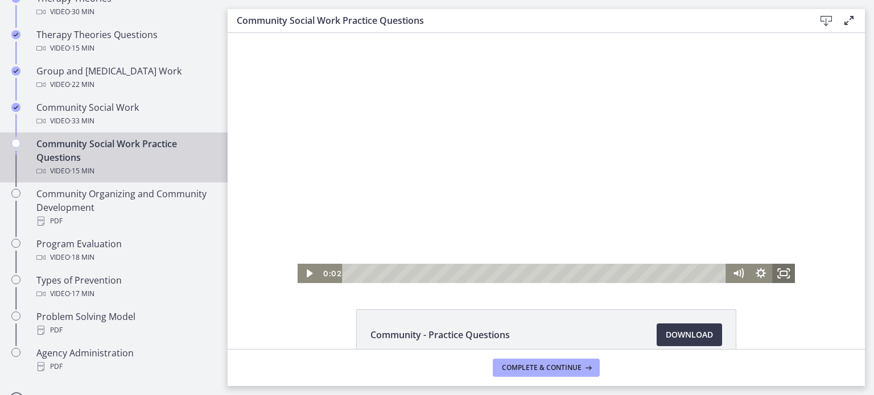
click at [779, 273] on icon "Fullscreen" at bounding box center [783, 273] width 23 height 19
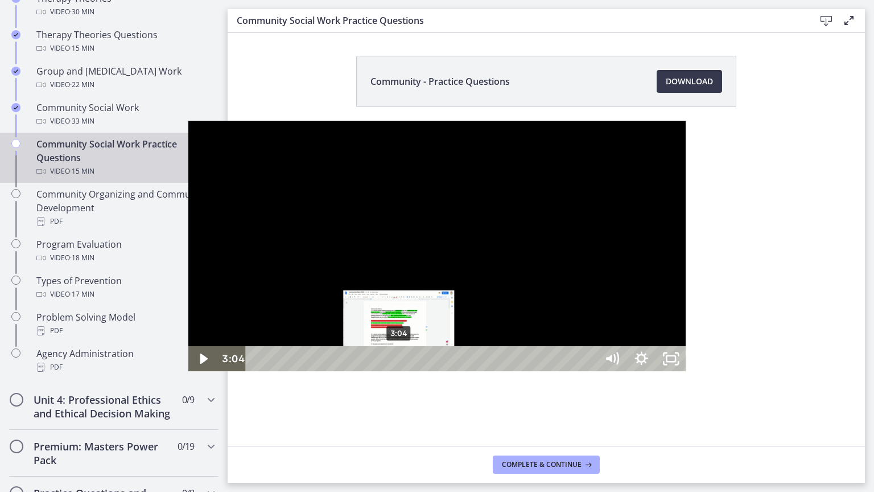
click at [257, 371] on div "3:04" at bounding box center [423, 358] width 333 height 25
click at [257, 371] on div "3:21" at bounding box center [423, 358] width 333 height 25
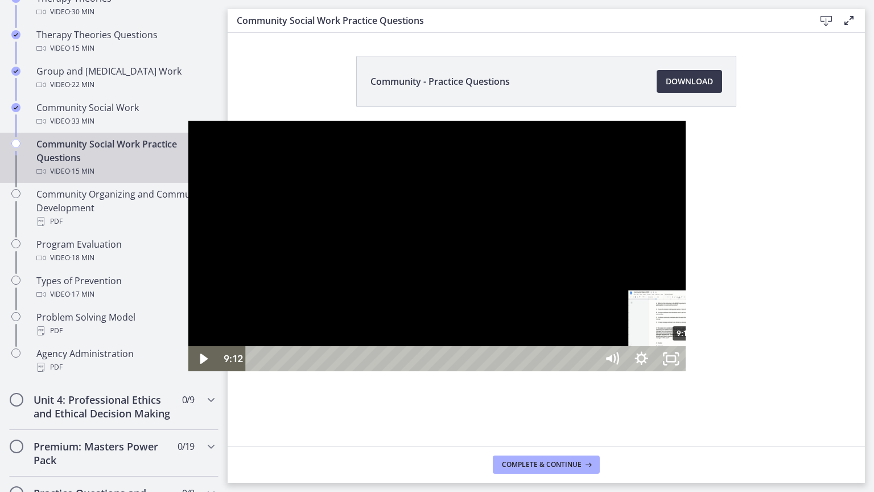
click at [497, 371] on div "9:12" at bounding box center [423, 358] width 333 height 25
click at [567, 371] on div "10:42" at bounding box center [423, 358] width 333 height 25
click at [589, 371] on div "11:10" at bounding box center [423, 358] width 333 height 25
click at [589, 371] on div "14:52" at bounding box center [423, 358] width 333 height 25
click at [589, 371] on div "15:06" at bounding box center [423, 358] width 333 height 25
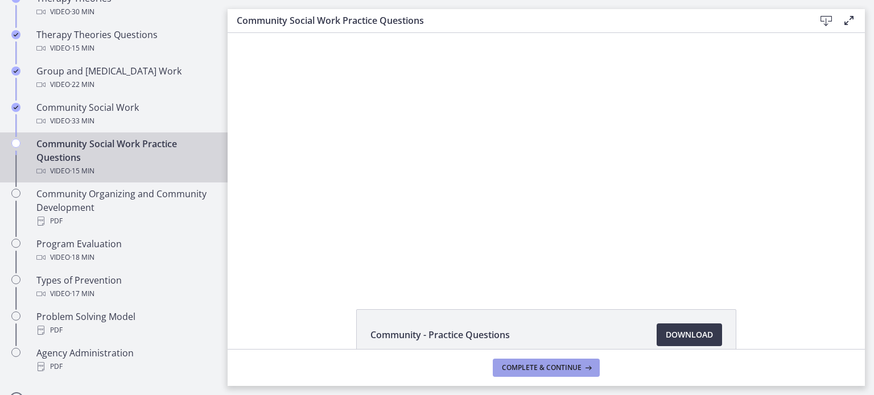
click at [572, 371] on span "Complete & continue" at bounding box center [542, 368] width 80 height 9
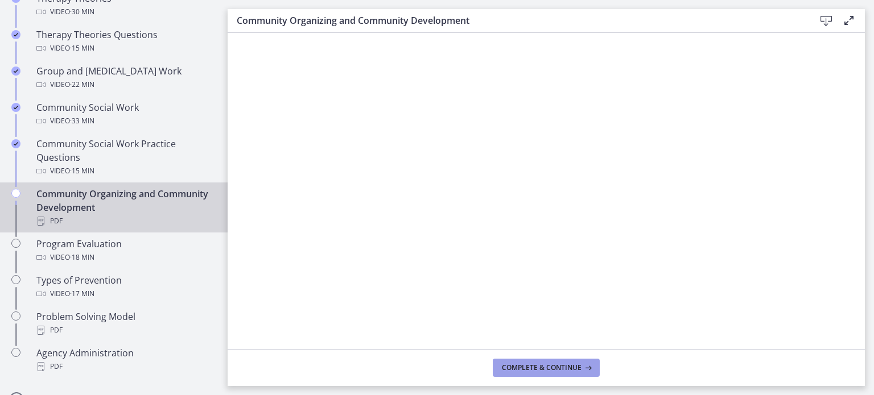
click at [590, 372] on icon at bounding box center [586, 368] width 11 height 9
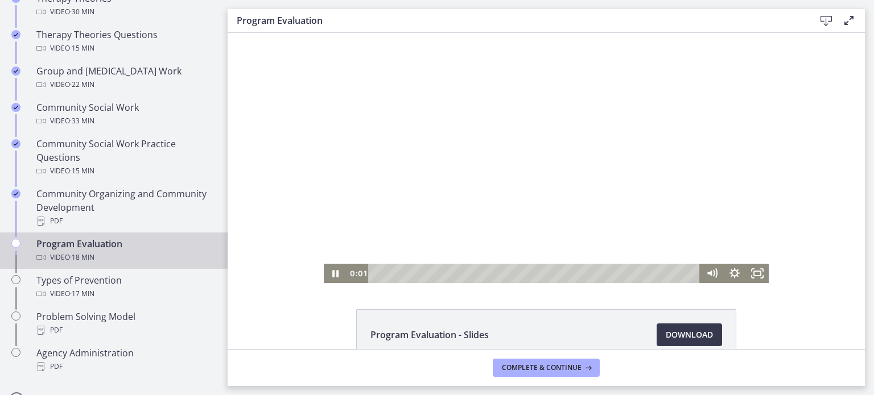
click at [550, 161] on div at bounding box center [546, 158] width 445 height 250
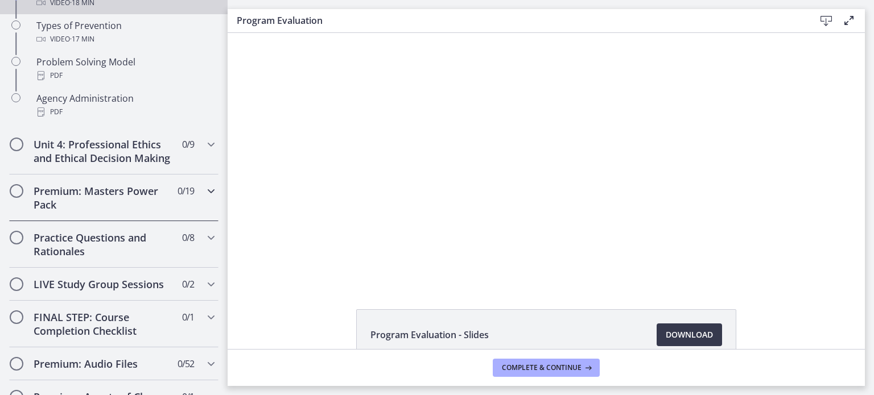
scroll to position [805, 0]
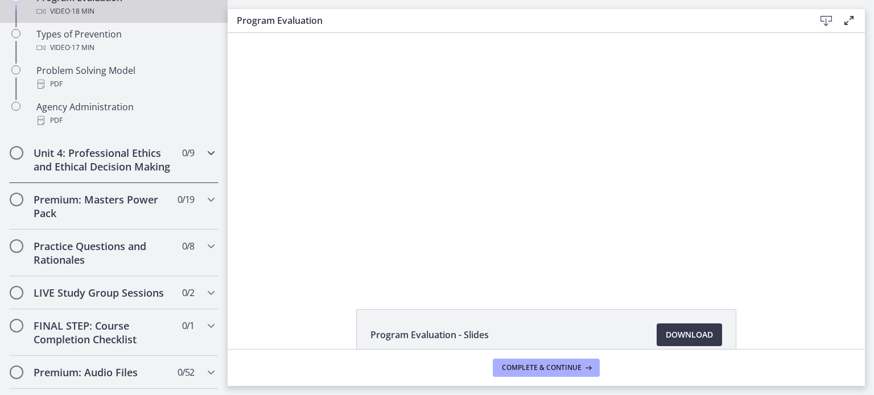
click at [204, 150] on icon "Chapters" at bounding box center [211, 153] width 14 height 14
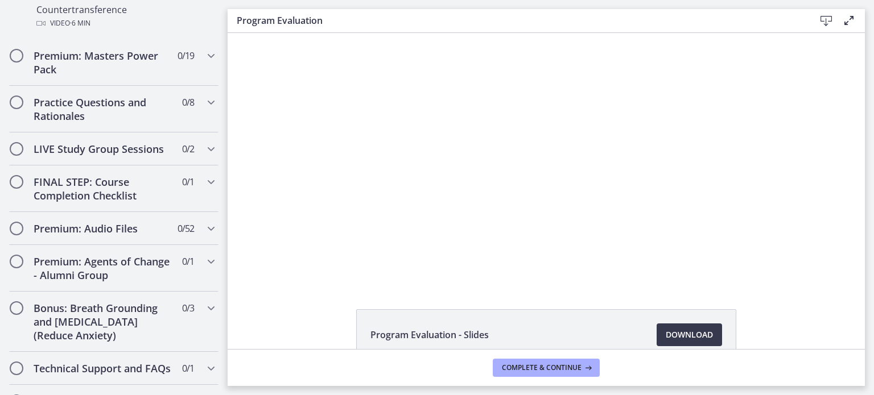
scroll to position [878, 0]
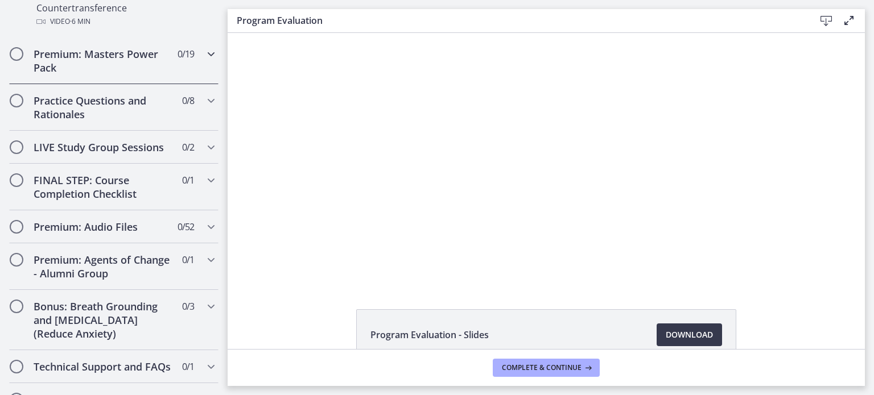
click at [207, 61] on icon "Chapters" at bounding box center [211, 54] width 14 height 14
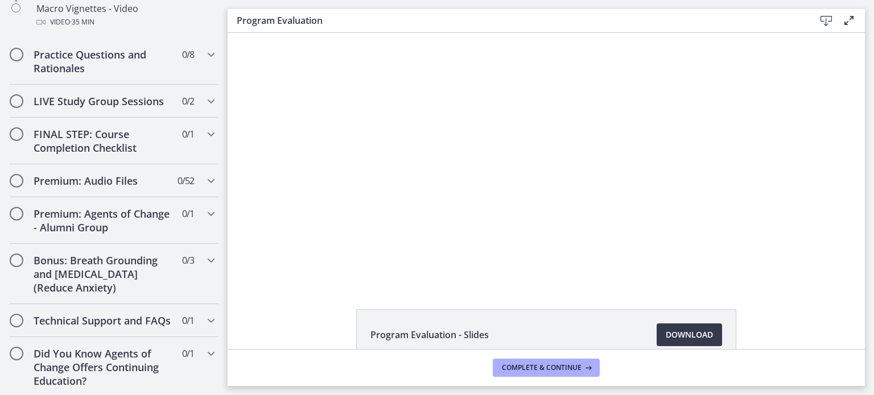
scroll to position [1355, 0]
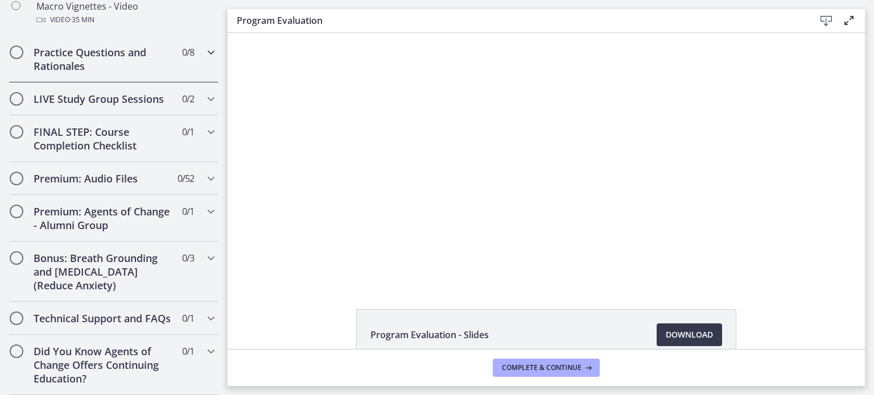
click at [204, 46] on icon "Chapters" at bounding box center [211, 53] width 14 height 14
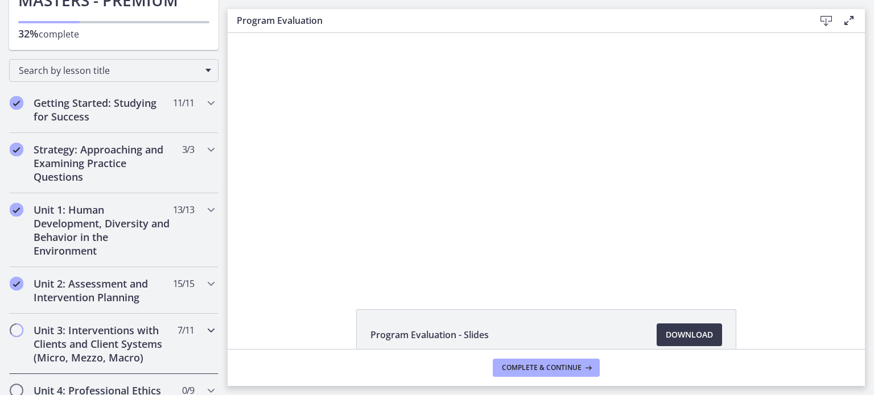
scroll to position [187, 0]
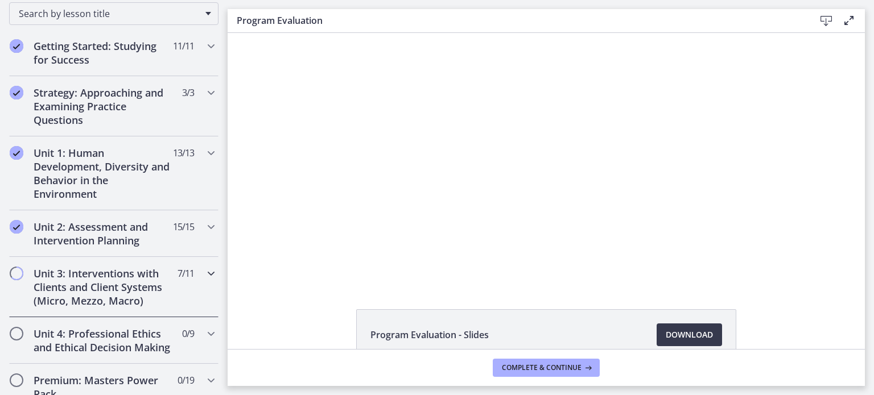
click at [204, 274] on icon "Chapters" at bounding box center [211, 274] width 14 height 14
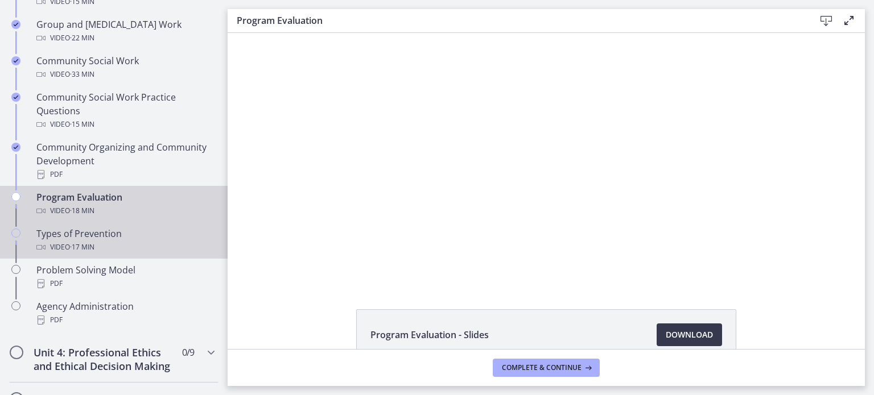
scroll to position [585, 0]
